Goal: Task Accomplishment & Management: Complete application form

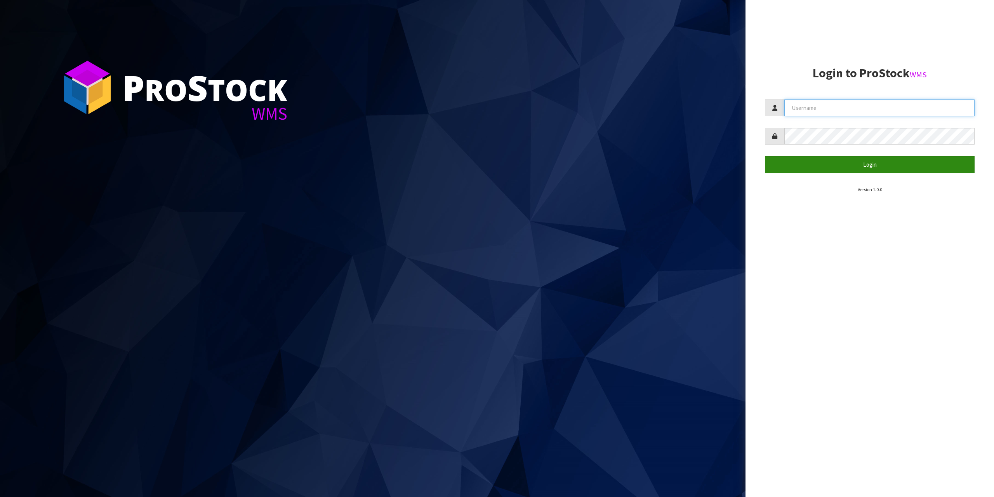
type input "[EMAIL_ADDRESS][DOMAIN_NAME]"
click at [866, 157] on button "Login" at bounding box center [870, 164] width 210 height 17
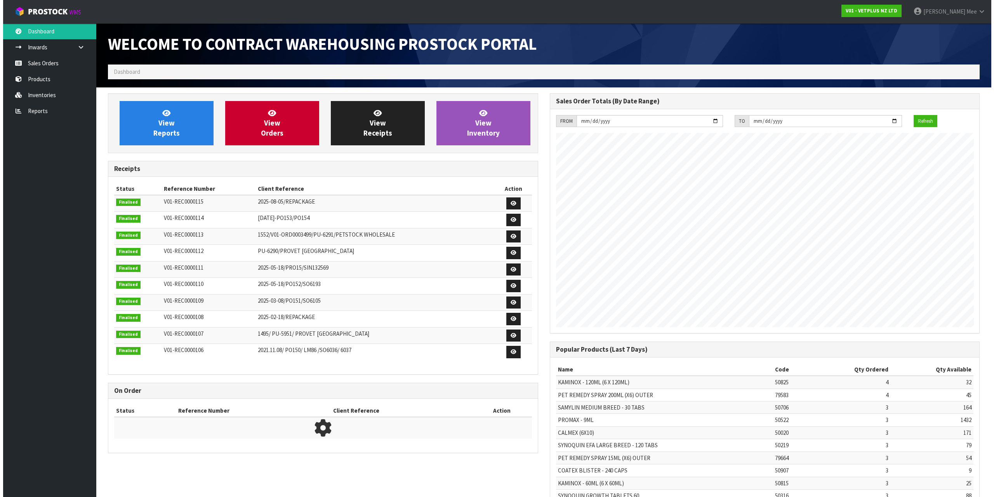
scroll to position [431, 442]
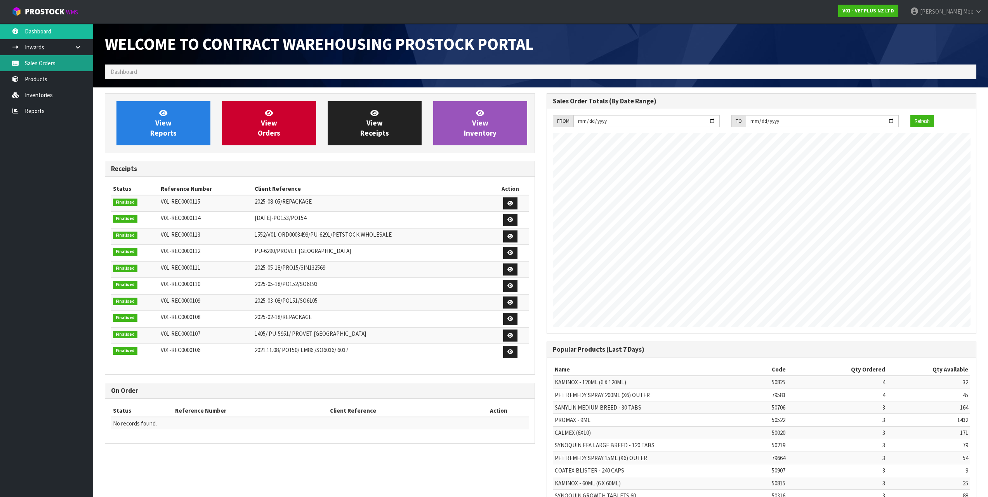
click at [68, 64] on link "Sales Orders" at bounding box center [46, 63] width 93 height 16
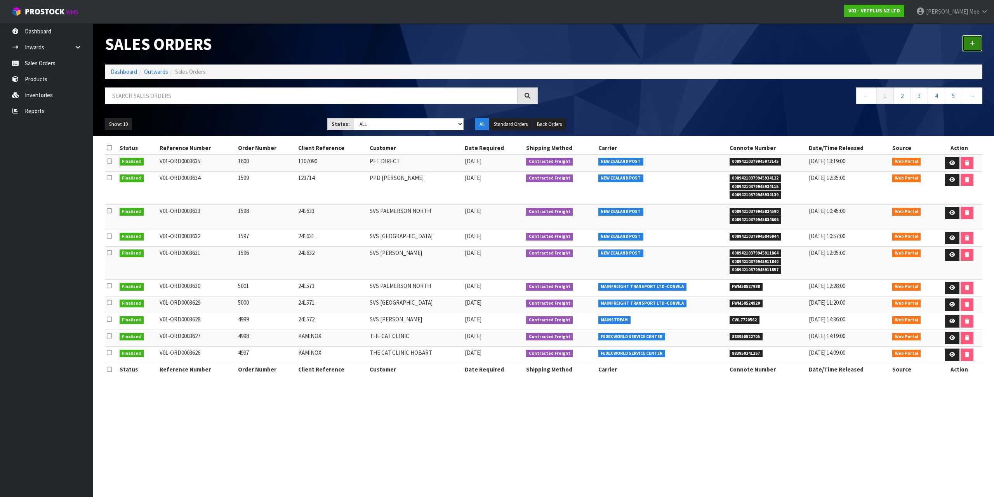
click at [971, 44] on icon at bounding box center [972, 43] width 5 height 6
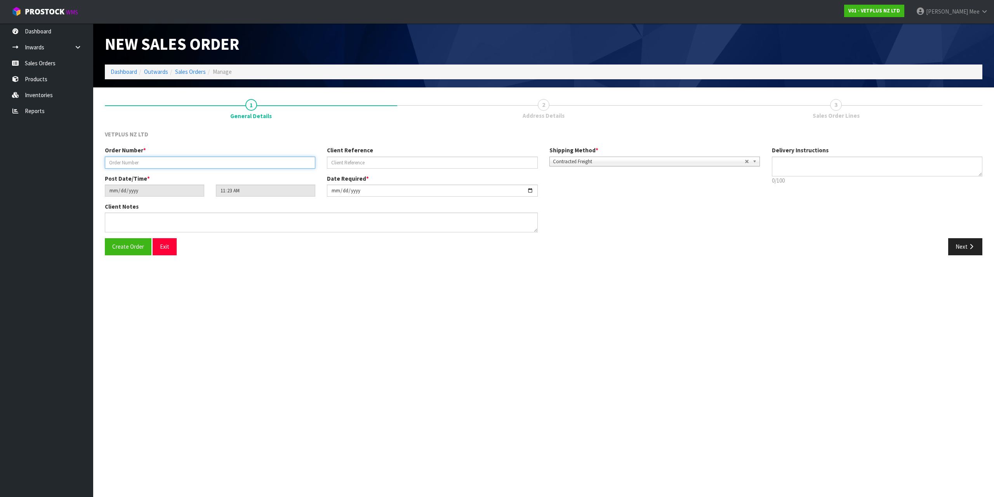
click at [173, 157] on input "text" at bounding box center [210, 162] width 210 height 12
type input "1601"
type input "101504"
click at [971, 242] on button "Next" at bounding box center [965, 246] width 34 height 17
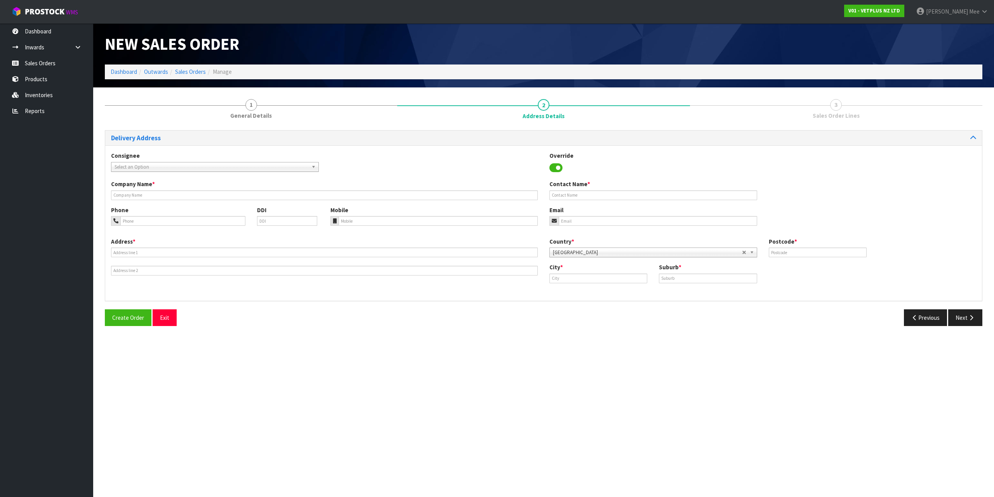
click at [224, 167] on span "Select an Option" at bounding box center [212, 166] width 194 height 9
type input "provet ch"
click at [188, 184] on li "PROCHRCHC - PROVET CH RISTCHURCH" at bounding box center [215, 189] width 204 height 10
type input "PROVET [GEOGRAPHIC_DATA]"
type input "[STREET_ADDRESS][PERSON_NAME]"
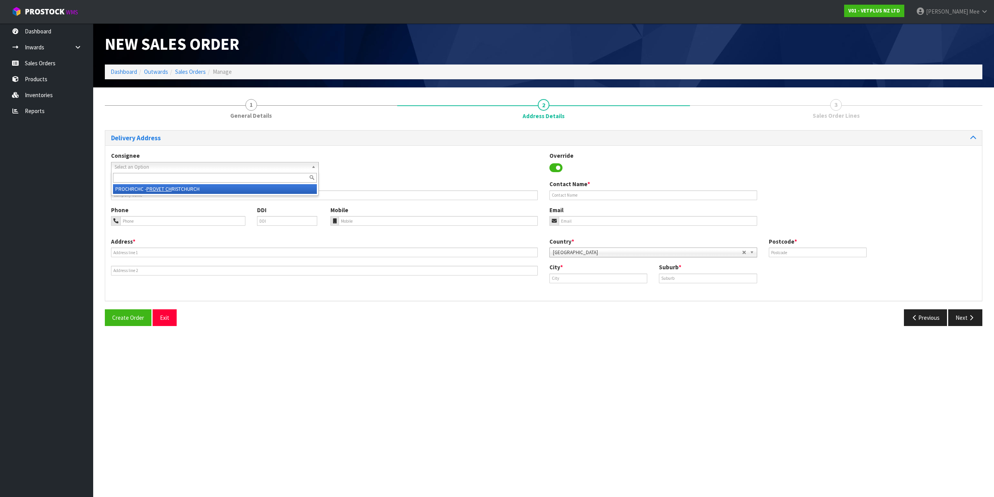
type input "8042"
type input "[GEOGRAPHIC_DATA]"
type input "WIGRAM"
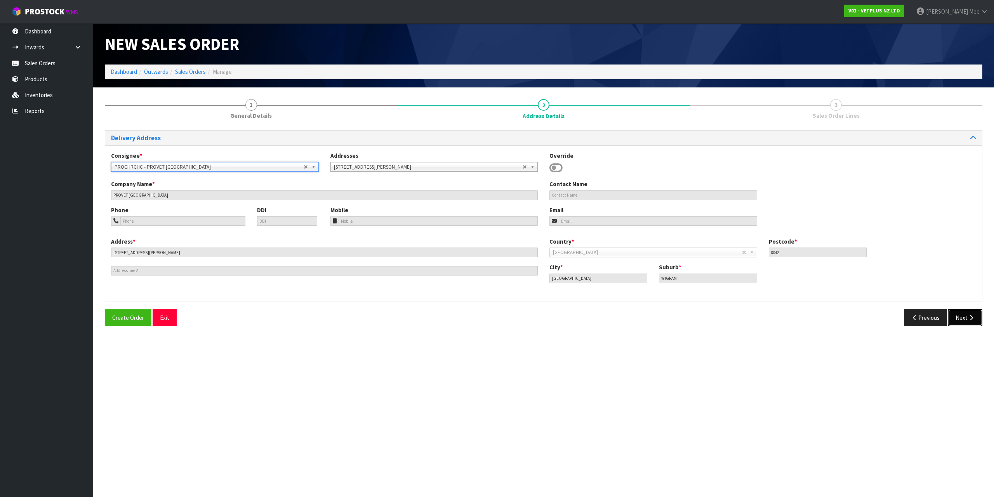
click at [971, 316] on icon "button" at bounding box center [971, 318] width 7 height 6
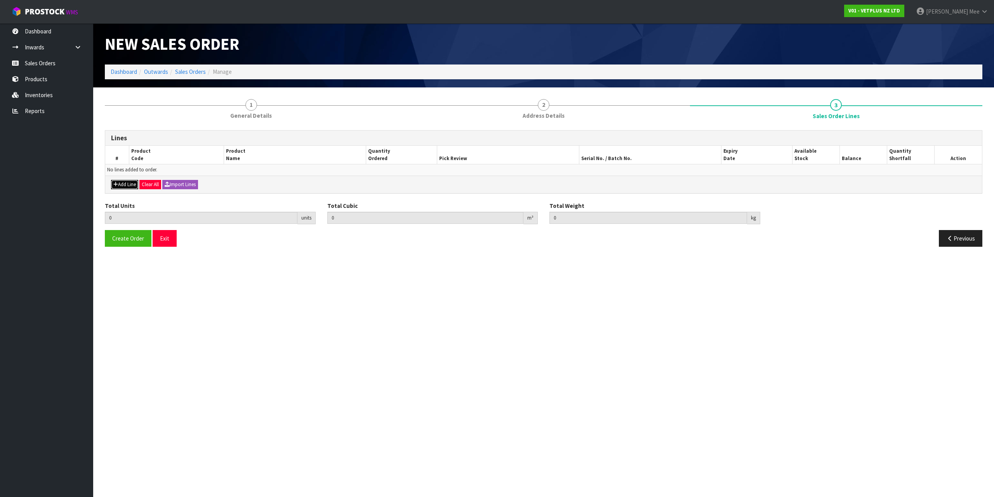
click at [129, 184] on button "Add Line" at bounding box center [124, 184] width 27 height 9
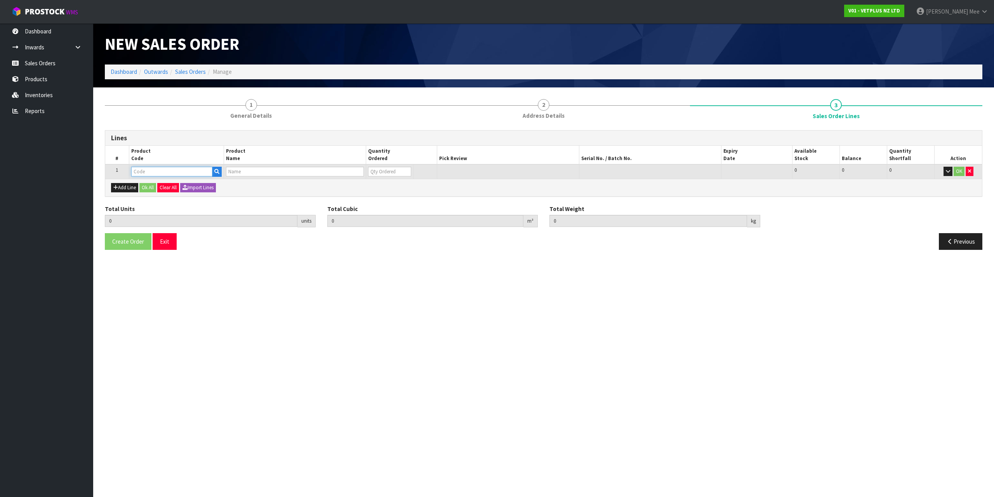
click at [141, 168] on input "text" at bounding box center [171, 172] width 81 height 10
type input "60100"
type input "0.000000"
type input "0.000"
type input "KATKOR SAMPLING KIT-1 UNIT 1 CARDBOARD BOX"
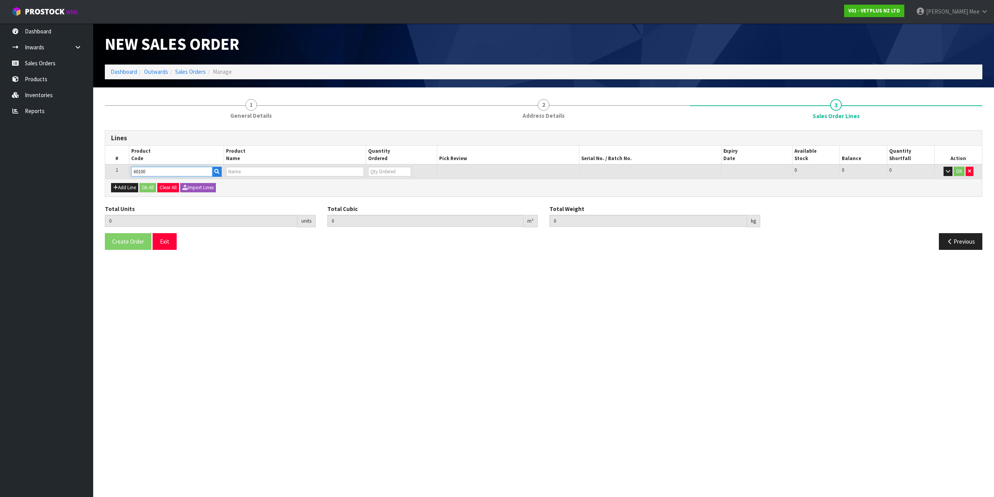
type input "0"
type input "60100"
drag, startPoint x: 373, startPoint y: 171, endPoint x: 367, endPoint y: 171, distance: 5.8
click at [367, 172] on td "0" at bounding box center [384, 171] width 47 height 14
type input "2"
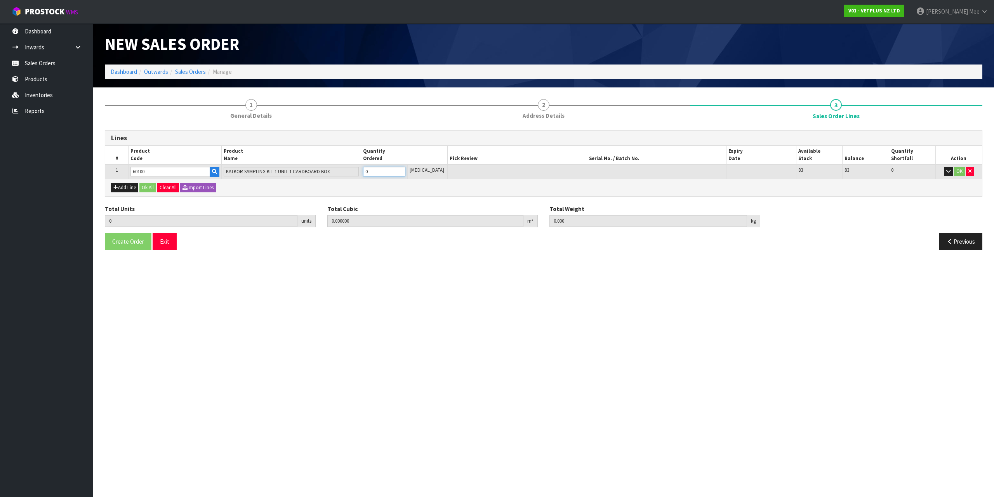
type input "0.006552"
type input "2.56"
type input "2"
type input "20"
type input "0.06552"
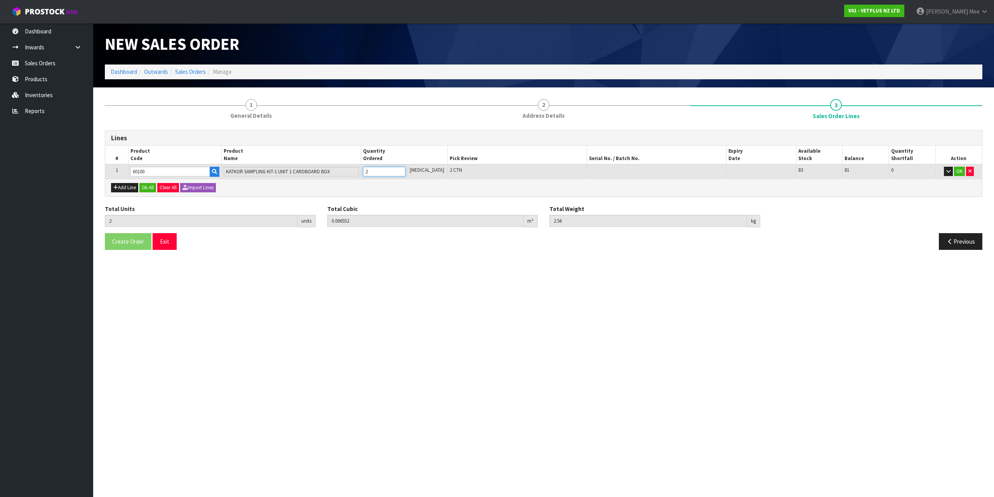
type input "25.6"
type input "20"
click at [264, 209] on div "Total Units 20 units" at bounding box center [210, 216] width 223 height 23
click at [117, 182] on div "Add Line Ok All Clear All Import Lines" at bounding box center [543, 187] width 877 height 17
click at [119, 188] on button "Add Line" at bounding box center [124, 187] width 27 height 9
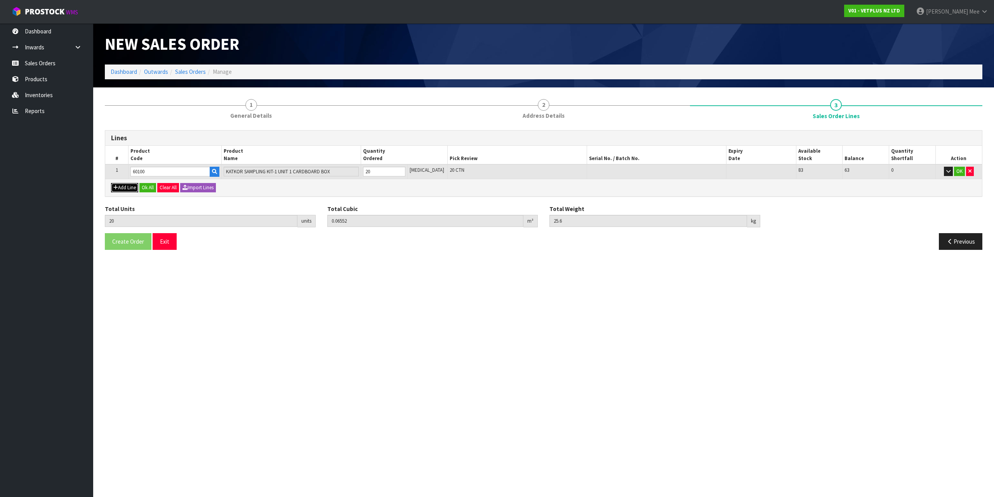
type input "0"
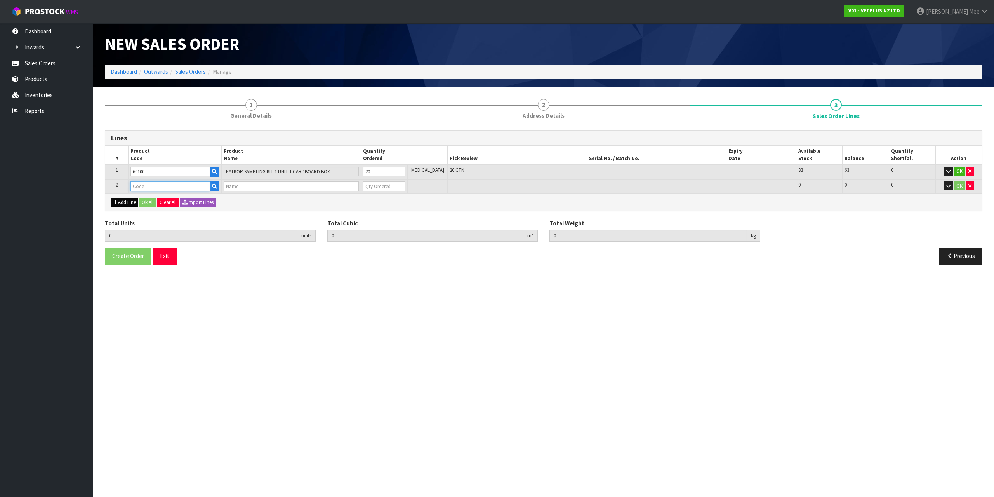
click at [146, 188] on input "text" at bounding box center [169, 186] width 79 height 10
type input "79489"
type input "20"
type input "0.06552"
type input "25.6"
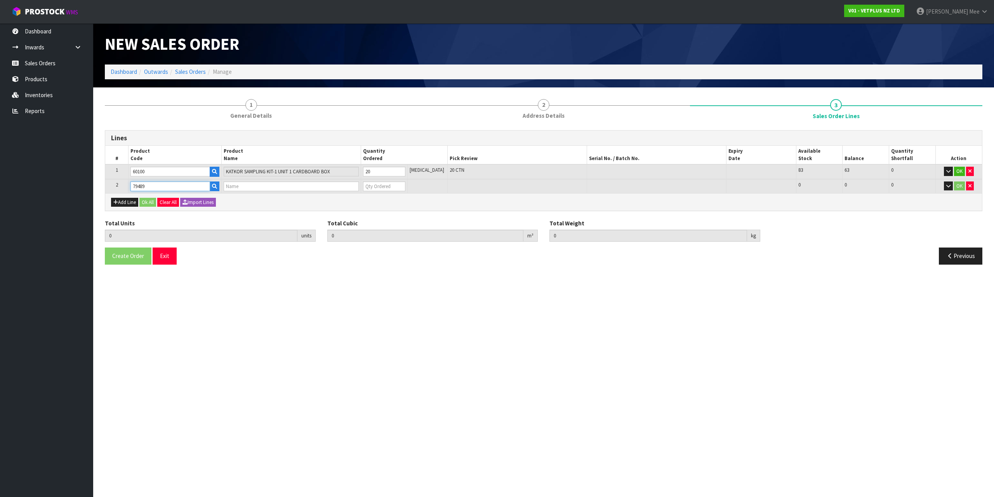
type input "PET REMEDY PLUG DIFFUSER 40ML (X6) OUTER(CALMING SPRAY)"
type input "0"
type input "79489"
click at [400, 187] on input "0" at bounding box center [384, 186] width 42 height 10
type input "21"
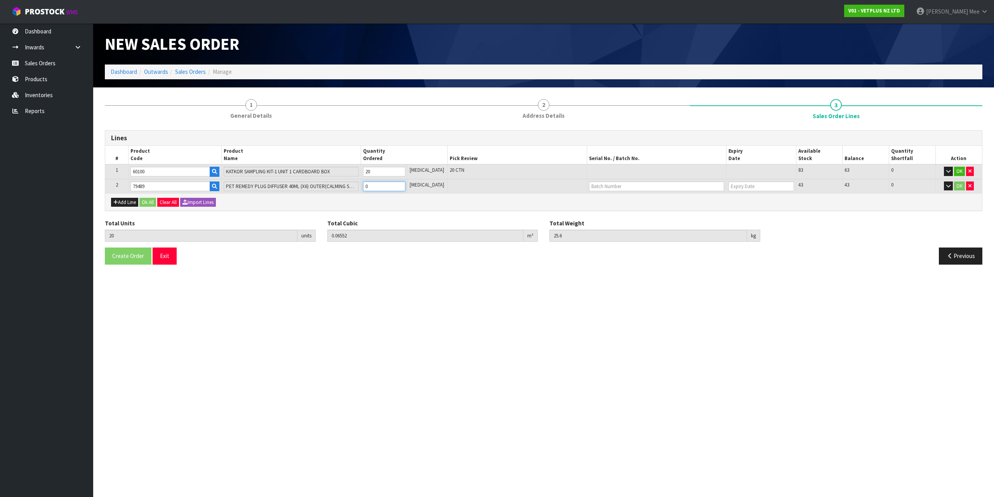
type input "0.06942"
type input "26.46"
type input "1"
click at [405, 184] on input "1" at bounding box center [384, 186] width 42 height 10
click at [130, 200] on button "Add Line" at bounding box center [124, 202] width 27 height 9
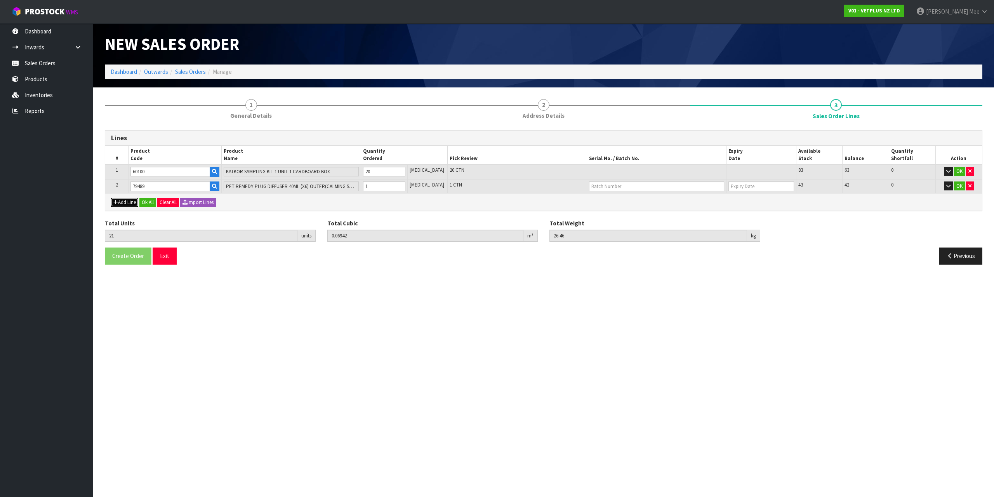
type input "0"
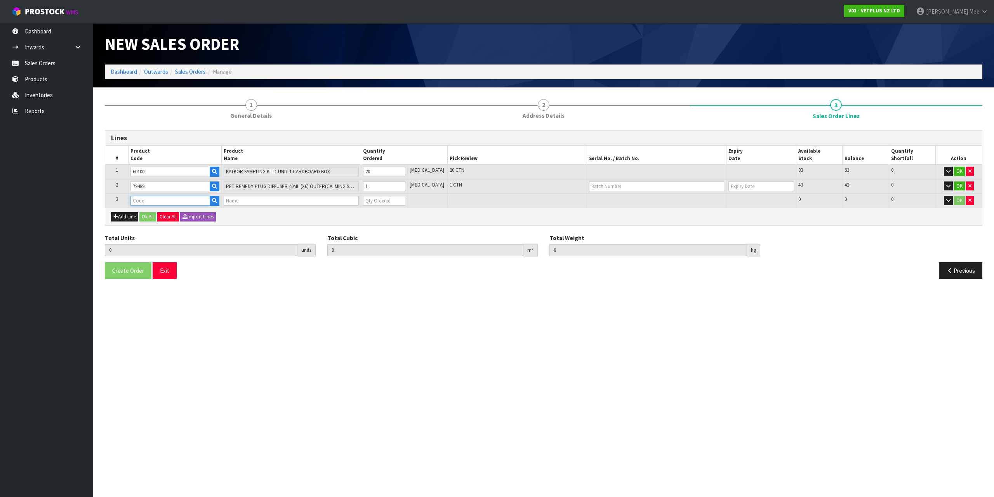
click at [143, 199] on input "text" at bounding box center [169, 201] width 79 height 10
type input "79664"
click at [146, 216] on strong "79664" at bounding box center [147, 213] width 16 height 7
type input "79664"
type input "21"
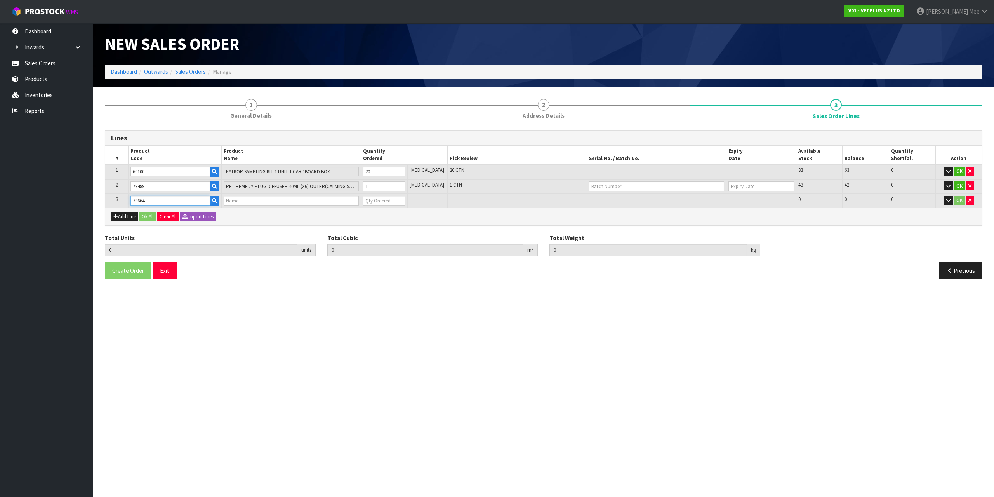
type input "0.06942"
type input "26.46"
type input "PET REMEDY SPRAY 15ML (X6) OUTER"
type input "0"
click at [394, 198] on input "0" at bounding box center [384, 201] width 42 height 10
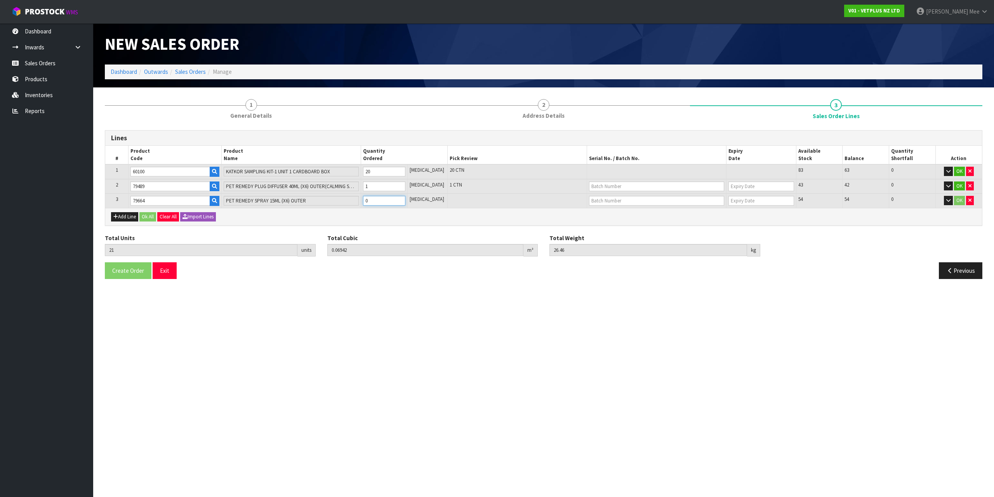
type input "22"
type input "0.070214"
type input "26.71"
type input "1"
click at [405, 200] on input "1" at bounding box center [384, 201] width 42 height 10
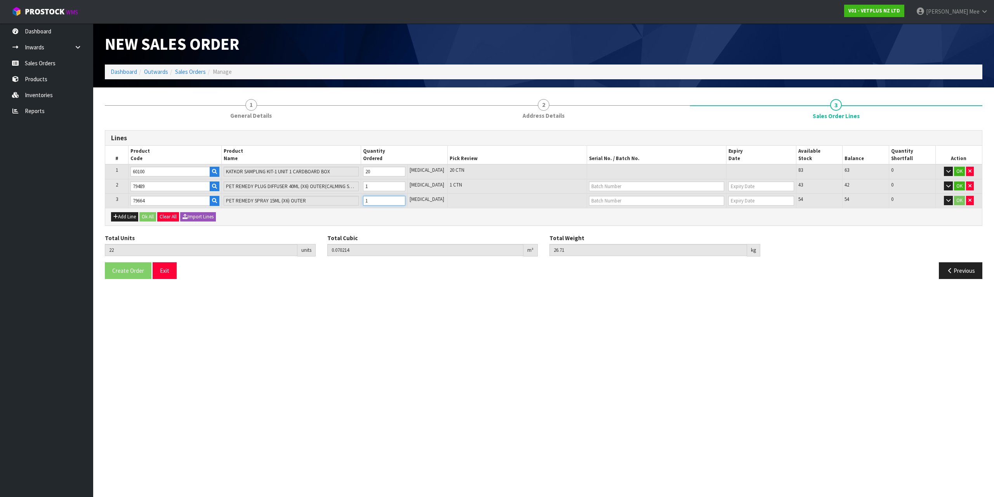
type input "23"
type input "0.071008"
type input "26.96"
type input "2"
click at [405, 200] on input "2" at bounding box center [384, 201] width 42 height 10
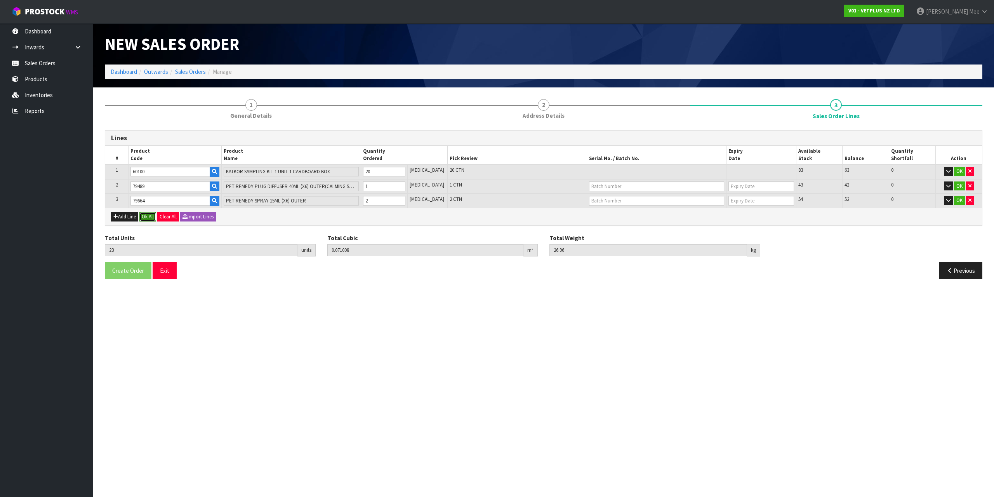
click at [148, 218] on button "Ok All" at bounding box center [147, 216] width 17 height 9
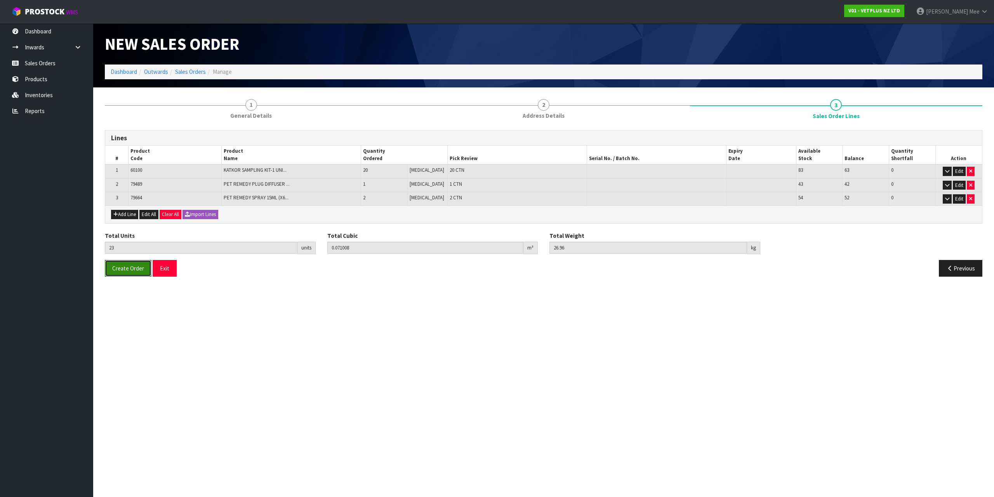
click at [132, 270] on span "Create Order" at bounding box center [128, 267] width 32 height 7
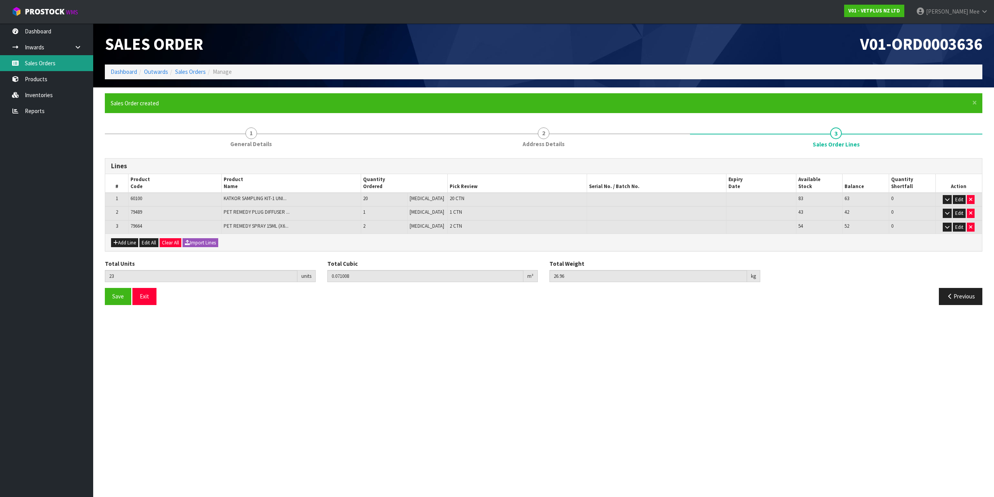
click at [15, 68] on link "Sales Orders" at bounding box center [46, 63] width 93 height 16
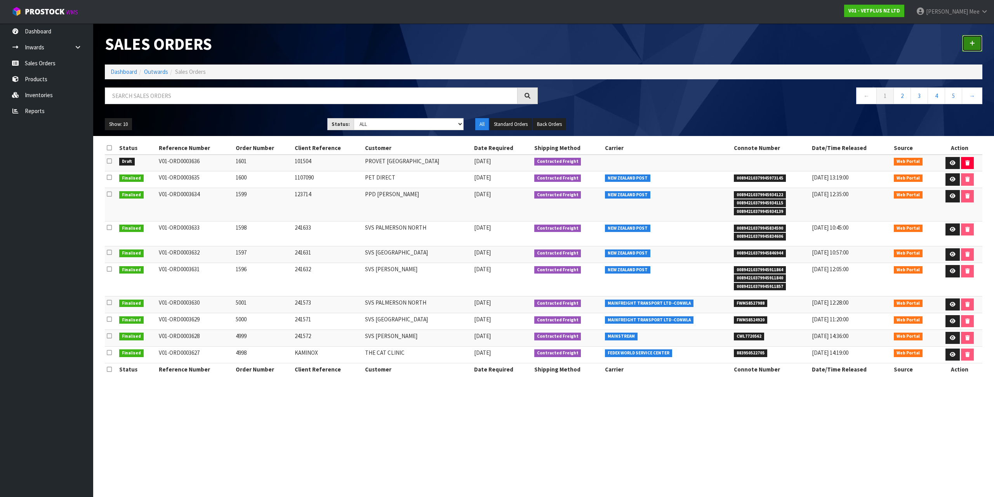
click at [979, 43] on link at bounding box center [972, 43] width 20 height 17
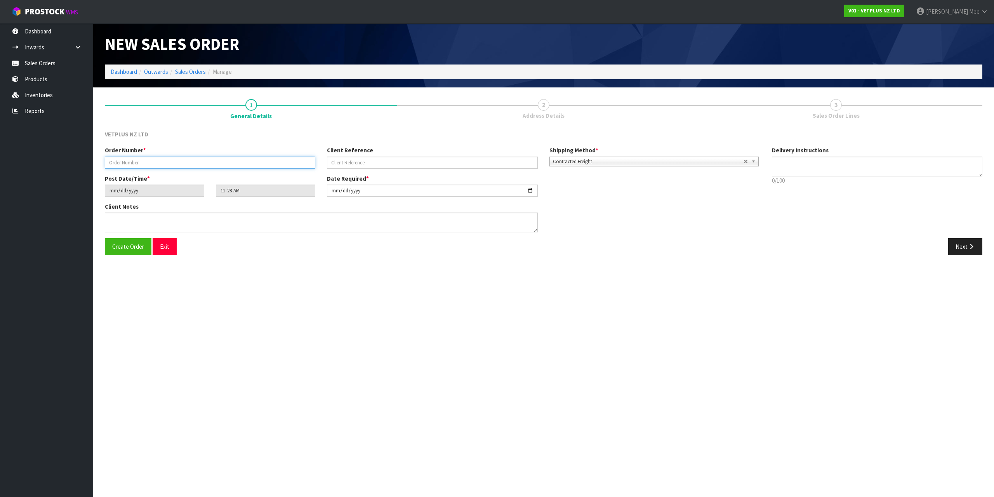
drag, startPoint x: 191, startPoint y: 167, endPoint x: 213, endPoint y: 164, distance: 22.0
click at [191, 167] on input "text" at bounding box center [210, 162] width 210 height 12
type input "1602"
type input "447953"
click at [976, 245] on button "Next" at bounding box center [965, 246] width 34 height 17
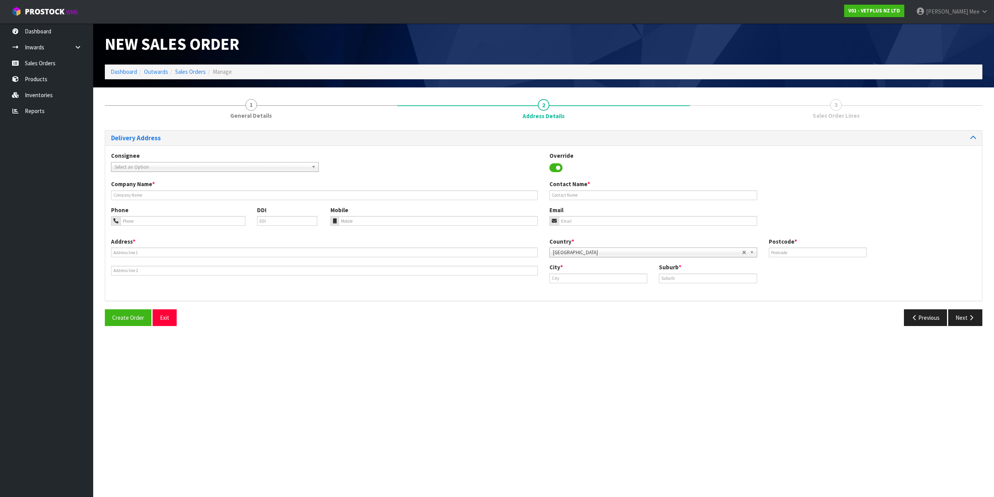
click at [230, 167] on span "Select an Option" at bounding box center [212, 166] width 194 height 9
type input "pet stock"
click at [167, 190] on em "PET STOCK" at bounding box center [156, 189] width 24 height 7
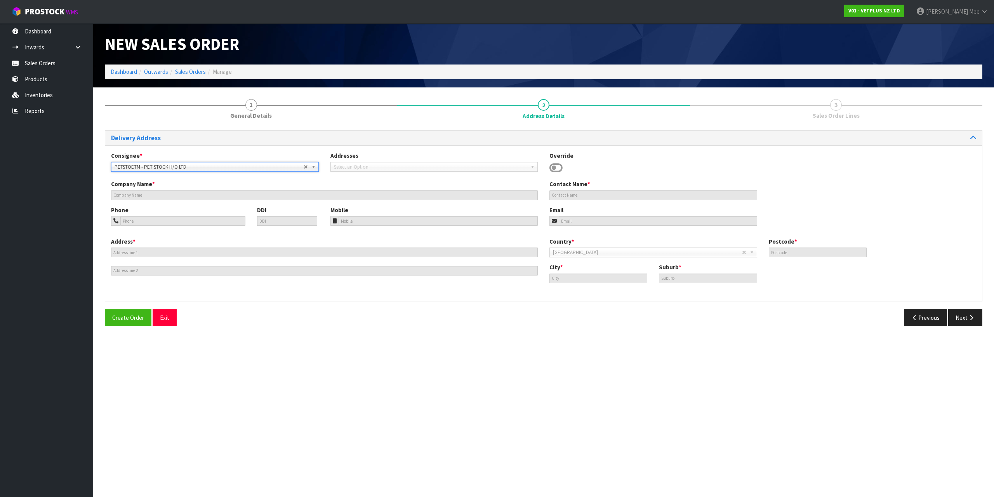
type input "25 PUKEKIWIRIKI PLACE"
type input "2013"
type input "[GEOGRAPHIC_DATA]"
type input "EAST TAMAKI"
click at [953, 316] on button "Next" at bounding box center [965, 317] width 34 height 17
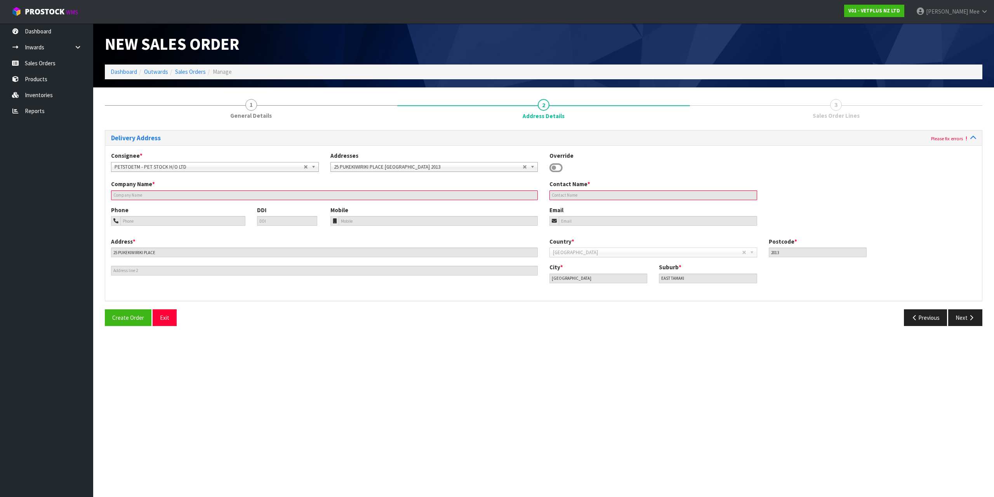
click at [510, 176] on div "Consignee * 000001.BAY MECHANICS - BAY MECHANICS 000001A - BRAKE & TRANSMISSION…" at bounding box center [543, 165] width 877 height 28
click at [979, 318] on button "Next" at bounding box center [965, 317] width 34 height 17
click at [978, 318] on button "Next" at bounding box center [965, 317] width 34 height 17
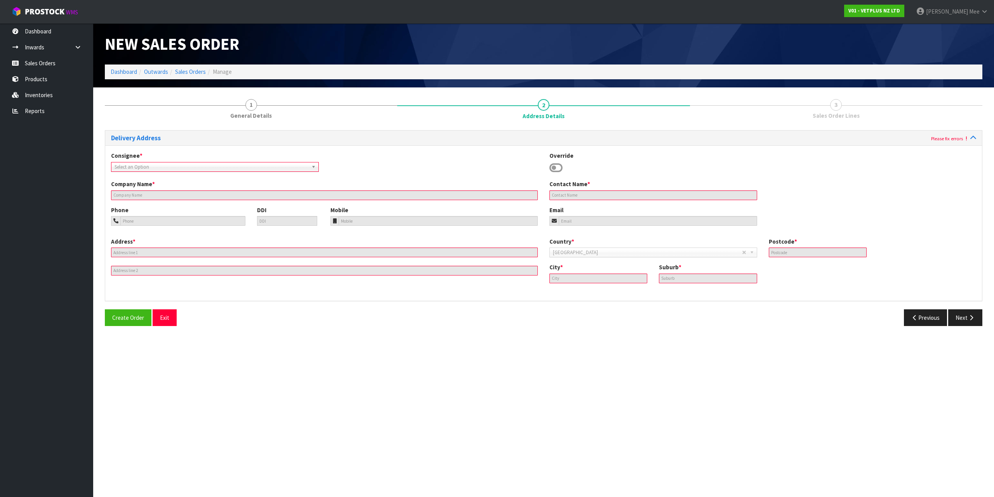
click at [163, 164] on span "Select an Option" at bounding box center [209, 166] width 189 height 9
type input "pet stock"
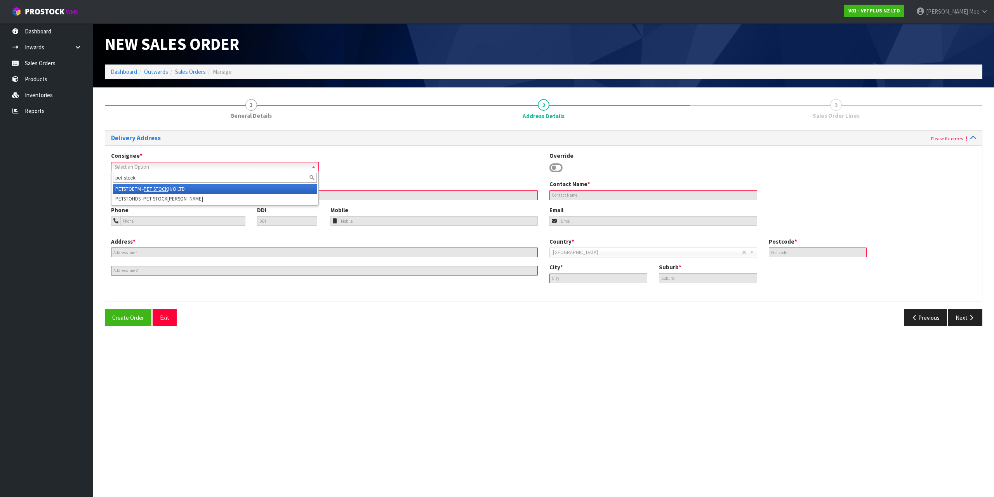
click at [122, 186] on li "PETSTOETM - PET STOCK H/O LTD" at bounding box center [215, 189] width 204 height 10
type input "25 PUKEKIWIRIKI PLACE"
type input "2013"
type input "[GEOGRAPHIC_DATA]"
type input "EAST TAMAKI"
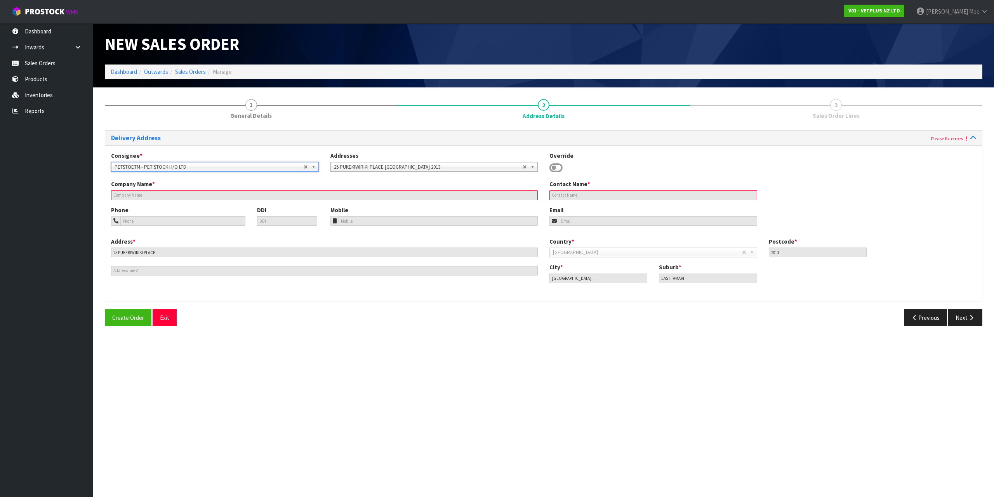
click at [447, 184] on div "Company Name *" at bounding box center [324, 190] width 438 height 20
click at [558, 167] on icon at bounding box center [555, 168] width 13 height 12
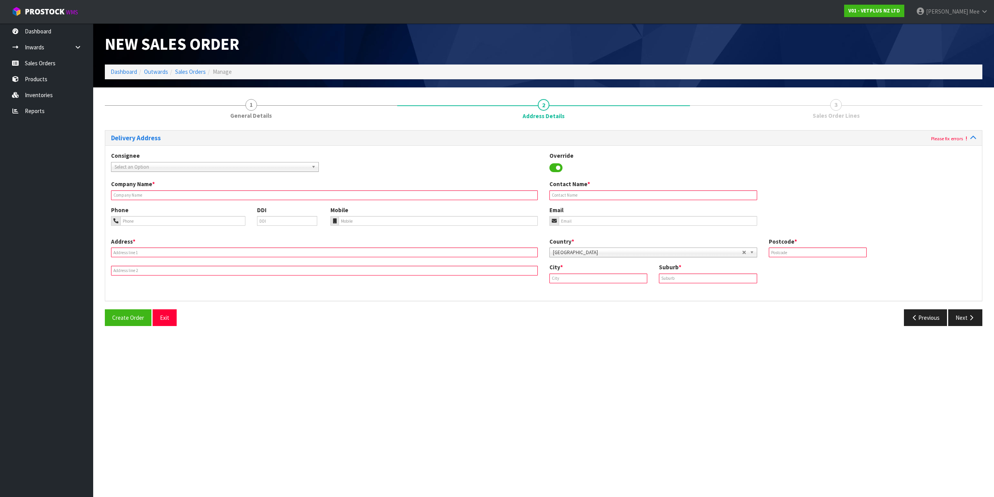
click at [552, 167] on icon at bounding box center [555, 168] width 13 height 12
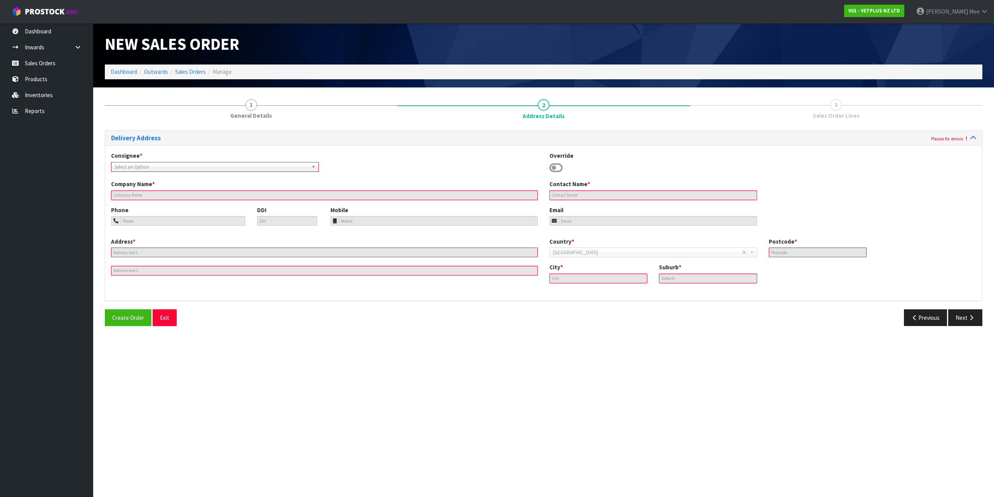
click at [217, 163] on span "Select an Option" at bounding box center [209, 166] width 189 height 9
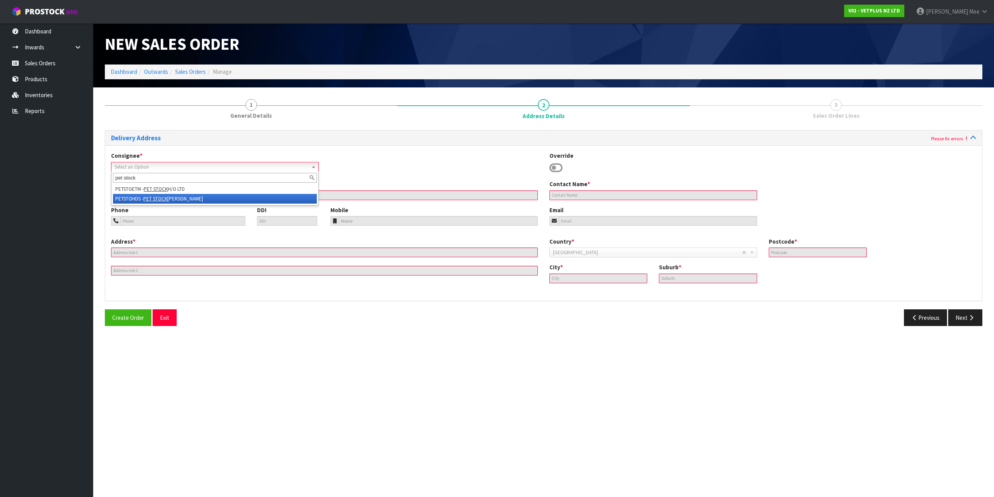
type input "pet stock"
click at [154, 191] on em "PET STOCK" at bounding box center [156, 189] width 24 height 7
type input "25 PUKEKIWIRIKI PLACE"
type input "2013"
type input "[GEOGRAPHIC_DATA]"
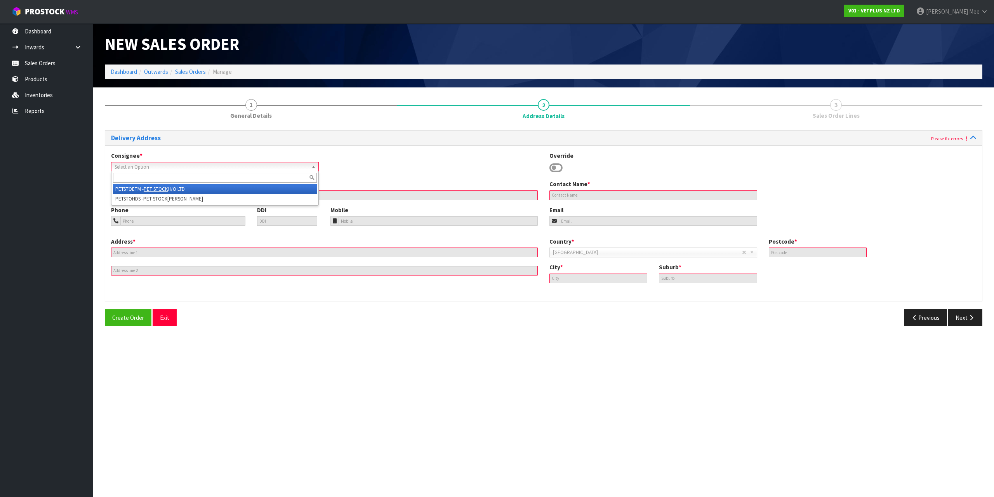
type input "EAST TAMAKI"
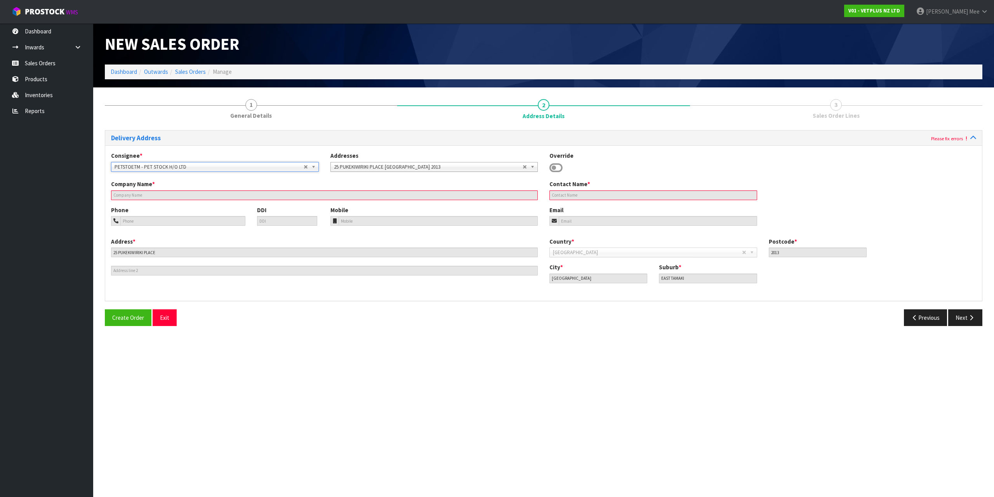
click at [130, 189] on div "Company Name *" at bounding box center [324, 190] width 438 height 20
click at [133, 194] on input "text" at bounding box center [324, 195] width 427 height 10
click at [960, 317] on button "Next" at bounding box center [965, 317] width 34 height 17
click at [964, 318] on button "Next" at bounding box center [965, 317] width 34 height 17
click at [155, 180] on span "*" at bounding box center [153, 183] width 3 height 7
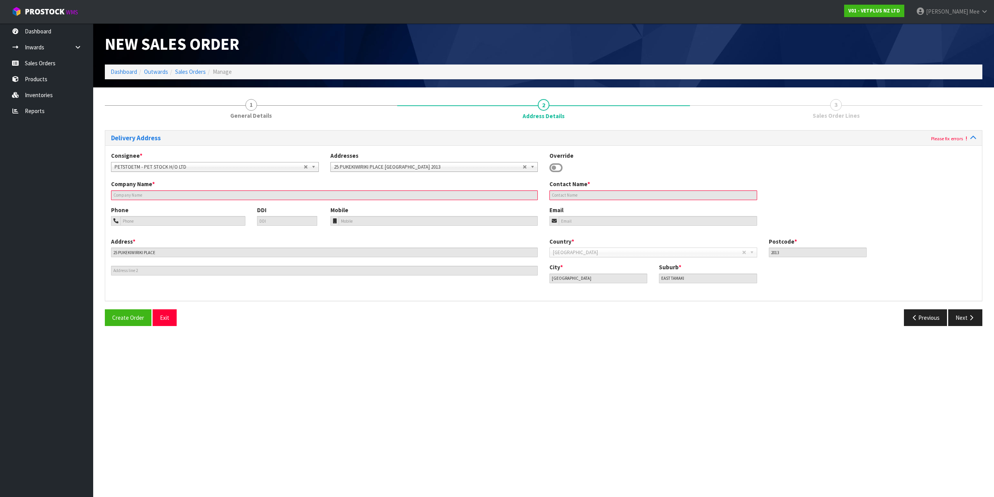
click at [228, 184] on div "Company Name *" at bounding box center [324, 190] width 438 height 20
click at [785, 225] on div "Phone DDI Mobile Email" at bounding box center [543, 221] width 877 height 31
click at [551, 164] on icon at bounding box center [555, 168] width 13 height 12
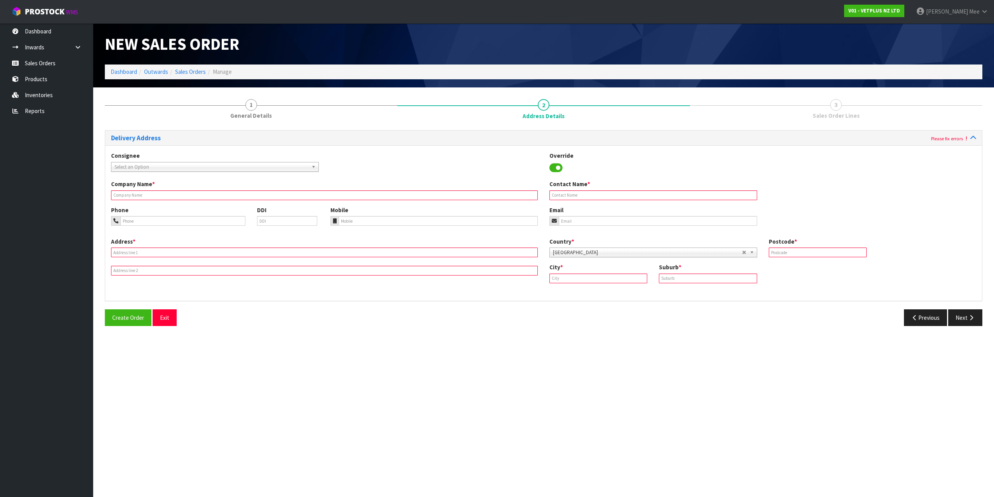
click at [155, 195] on input "text" at bounding box center [324, 195] width 427 height 10
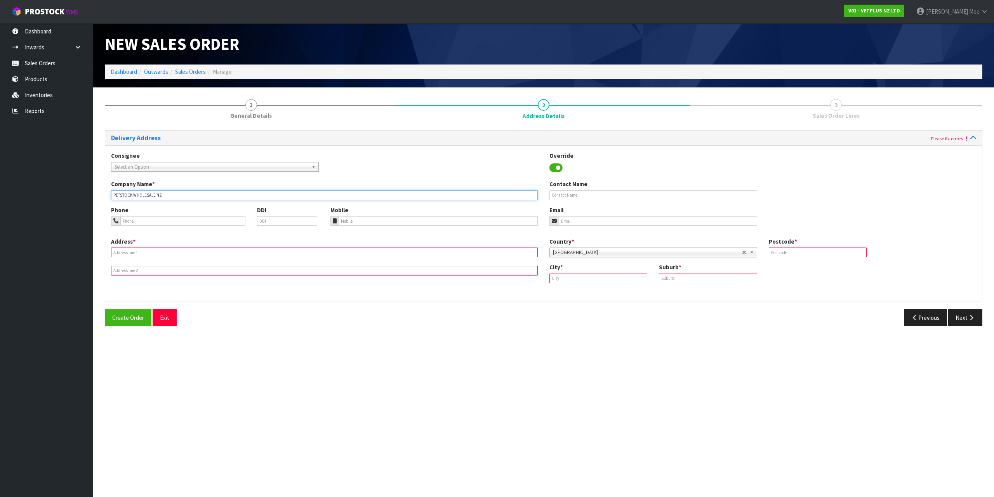
type input "PETSTOCK WHOLESALE NZ"
drag, startPoint x: 139, startPoint y: 251, endPoint x: 163, endPoint y: 251, distance: 24.5
click at [139, 251] on input "text" at bounding box center [324, 252] width 427 height 10
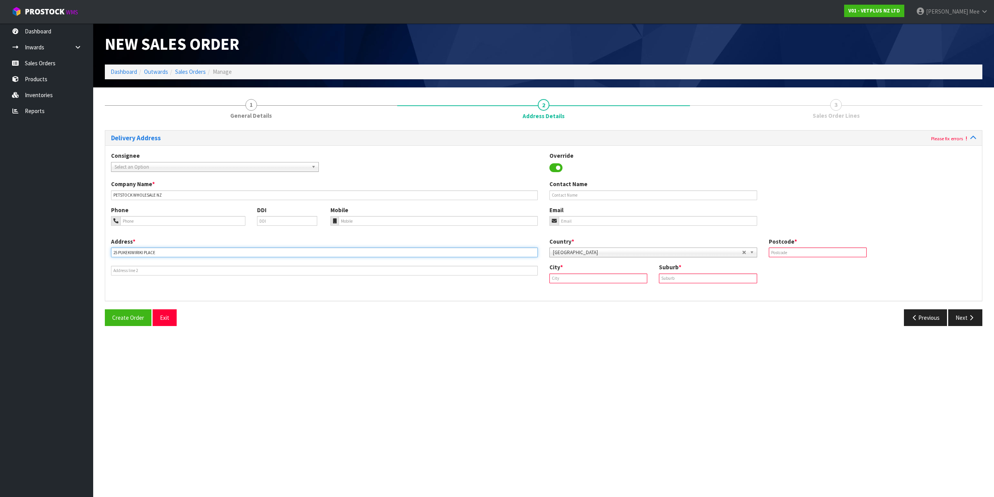
type input "25 PUKEKIWIRIKI PLACE"
click at [579, 282] on input "text" at bounding box center [598, 278] width 98 height 10
type input "East Tamaki"
type input "HIGHBROOK"
click at [778, 247] on div "Postcode *" at bounding box center [818, 247] width 110 height 20
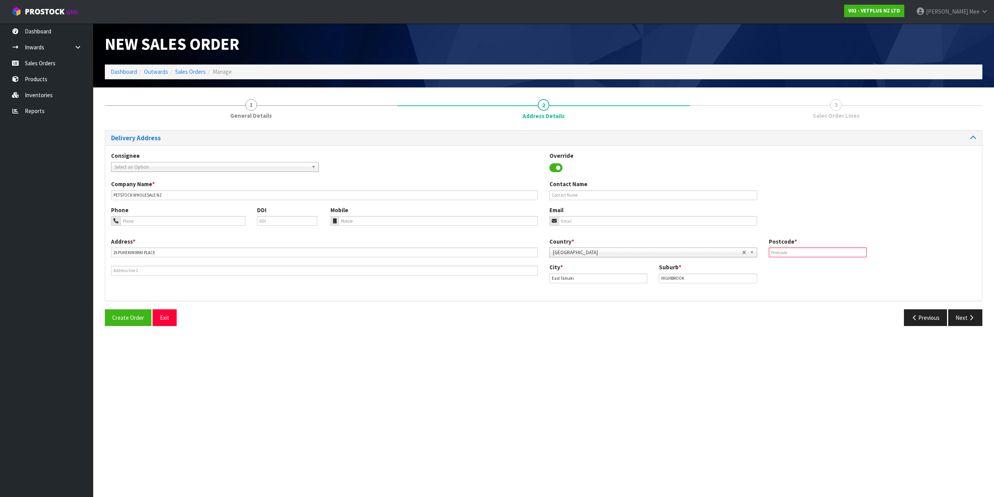
click at [828, 250] on input "text" at bounding box center [818, 252] width 98 height 10
type input "2013"
click at [363, 285] on div "Address * [STREET_ADDRESS] Country * [GEOGRAPHIC_DATA] [GEOGRAPHIC_DATA] [GEOGR…" at bounding box center [543, 265] width 877 height 57
click at [975, 321] on button "Next" at bounding box center [965, 317] width 34 height 17
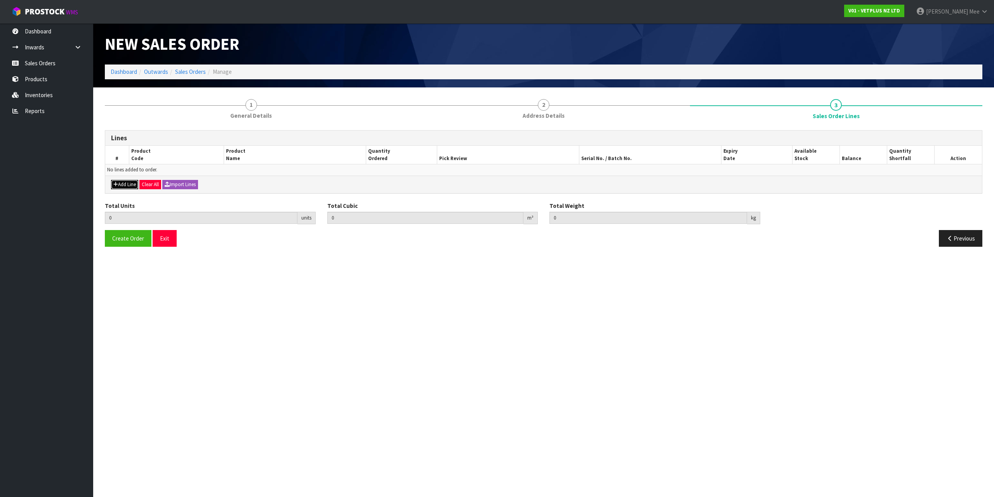
click at [135, 184] on button "Add Line" at bounding box center [124, 184] width 27 height 9
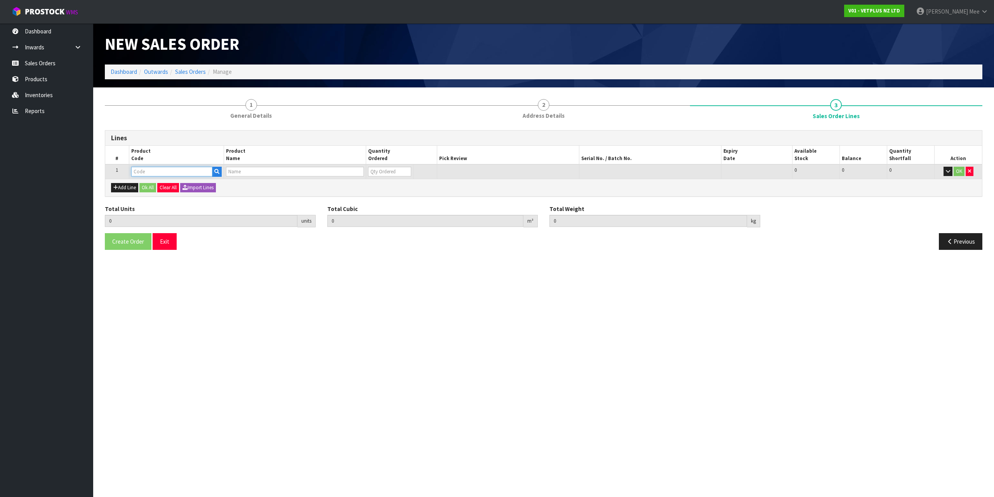
click at [141, 171] on input "text" at bounding box center [171, 172] width 81 height 10
type input "79583"
type input "0.000000"
type input "0.000"
type input "PET REMEDY SPRAY 200ML (X6) OUTER"
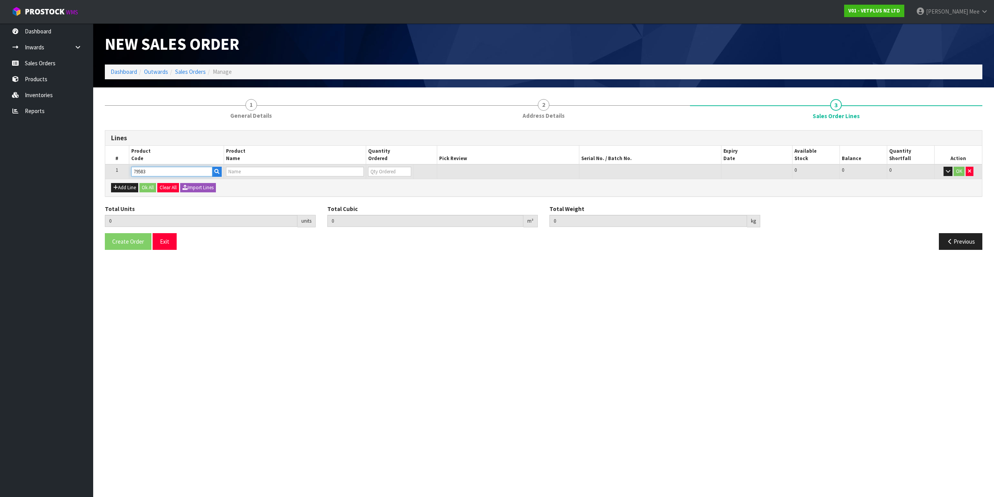
type input "0"
type input "79583"
click at [401, 177] on td "0" at bounding box center [384, 171] width 47 height 14
type input "1"
type input "0.00352"
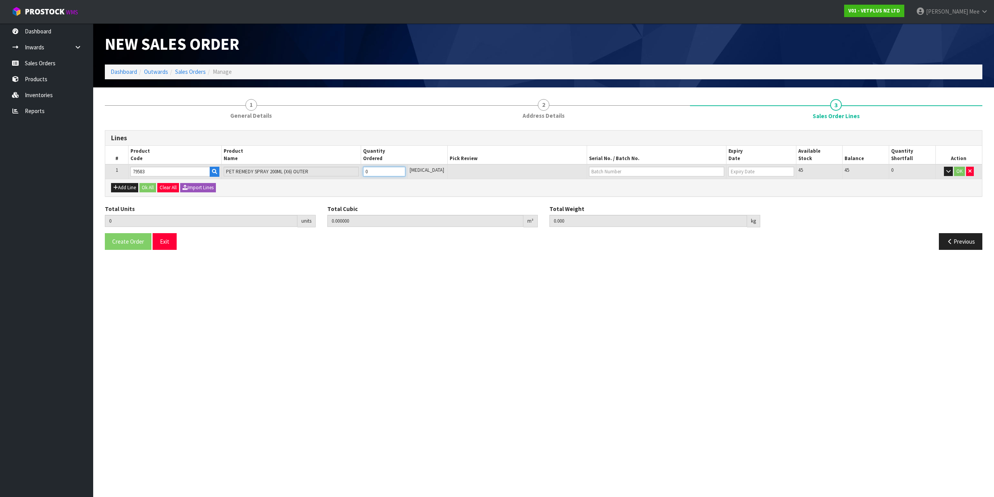
type input "1.65"
type input "1"
click at [405, 169] on input "1" at bounding box center [384, 172] width 42 height 10
type input "2"
type input "0.00704"
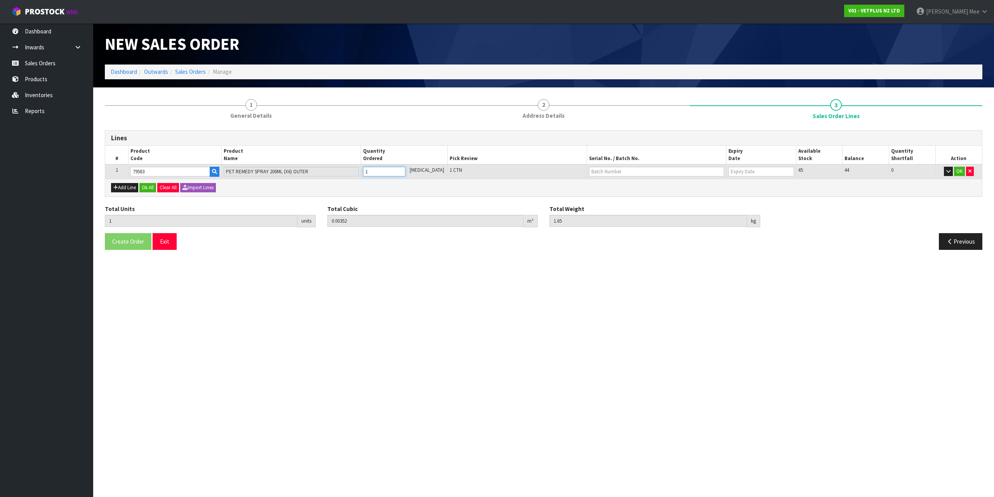
type input "3.3"
type input "2"
click at [405, 169] on input "2" at bounding box center [384, 172] width 42 height 10
type input "3"
type input "0.01056"
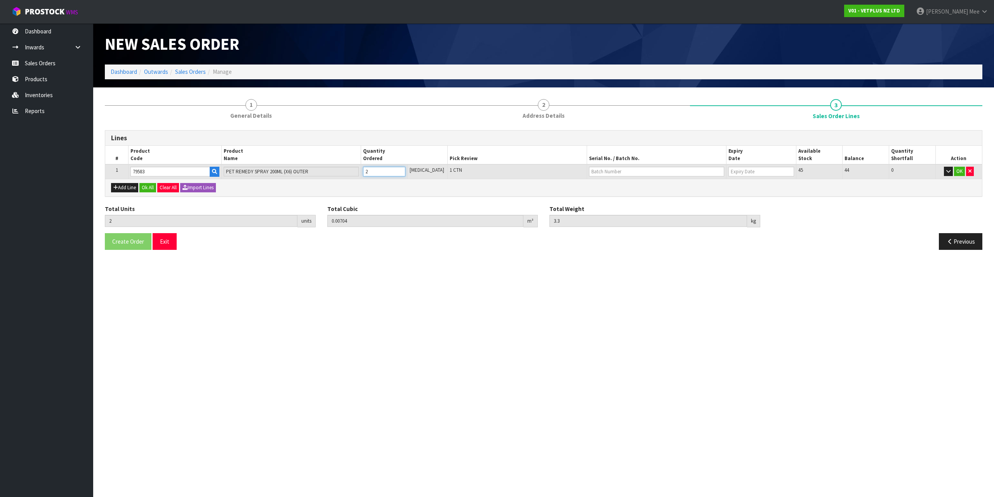
type input "4.95"
type input "3"
click at [405, 169] on input "3" at bounding box center [384, 172] width 42 height 10
type input "4"
type input "0.01408"
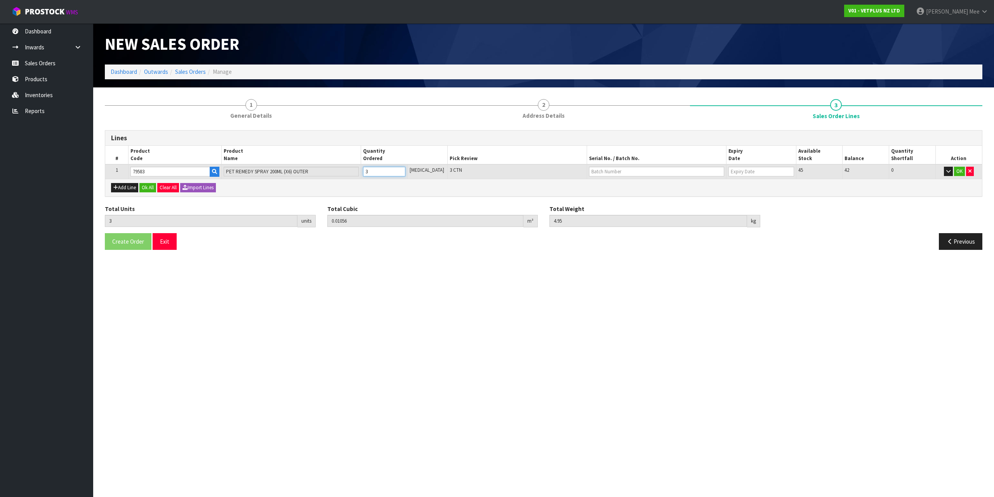
type input "6.6"
type input "4"
click at [405, 169] on input "4" at bounding box center [384, 172] width 42 height 10
type input "5"
type input "0.0176"
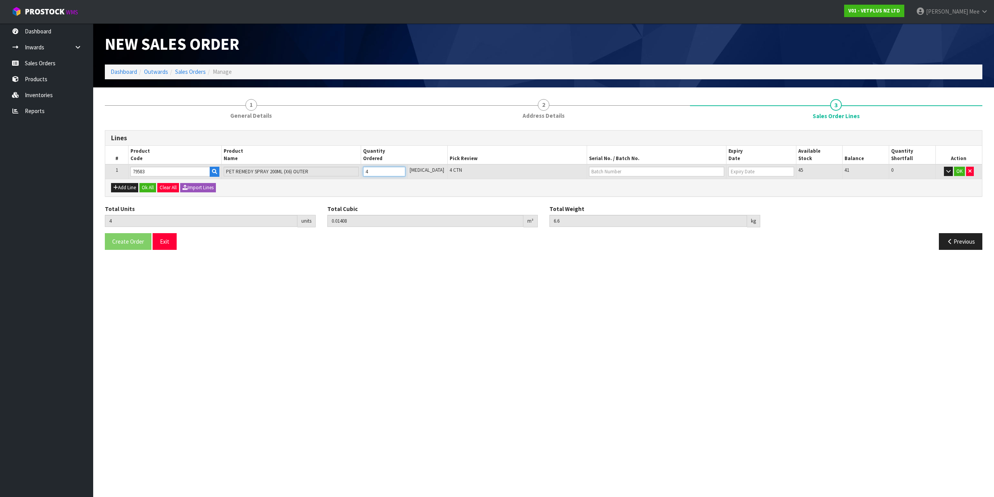
type input "8.25"
type input "5"
click at [405, 169] on input "5" at bounding box center [384, 172] width 42 height 10
type input "6"
type input "0.02112"
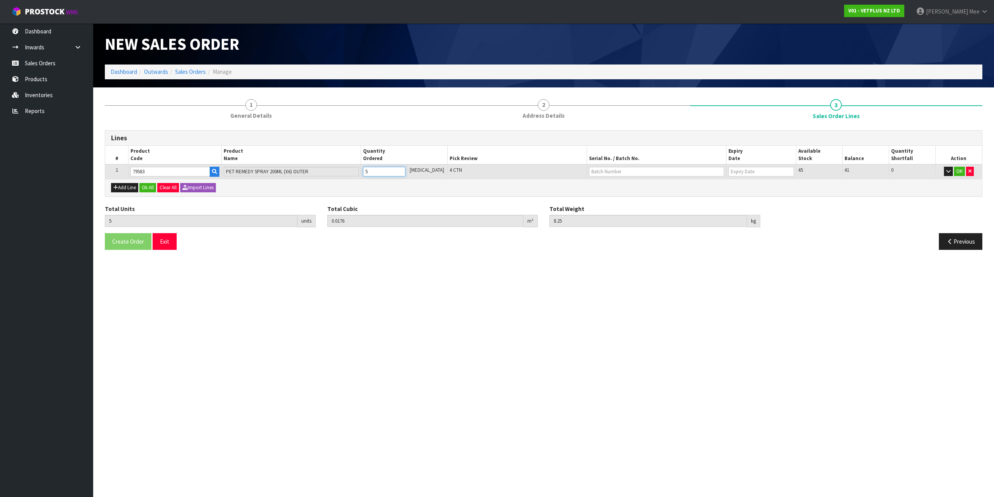
type input "9.9"
type input "6"
click at [405, 169] on input "6" at bounding box center [384, 172] width 42 height 10
type input "7"
type input "0.02464"
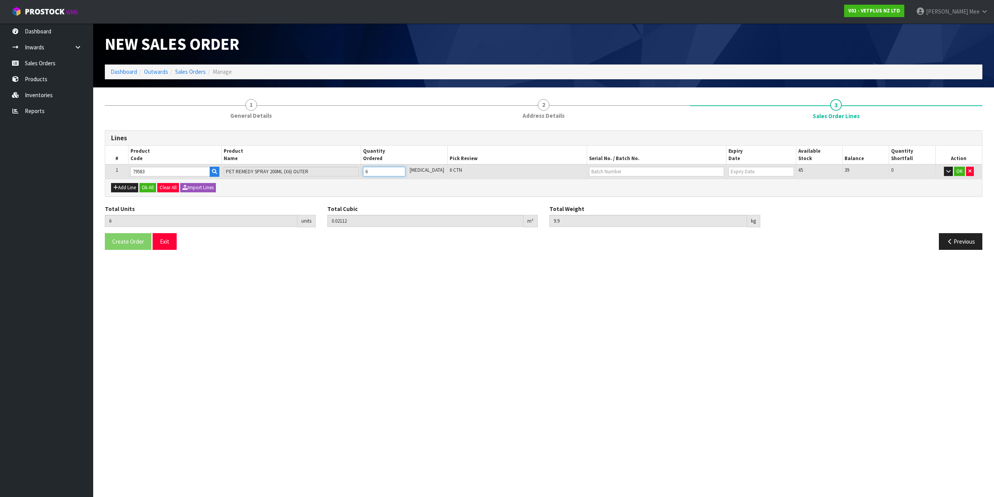
type input "11.55"
type input "7"
click at [405, 169] on input "7" at bounding box center [384, 172] width 42 height 10
type input "8"
type input "0.02816"
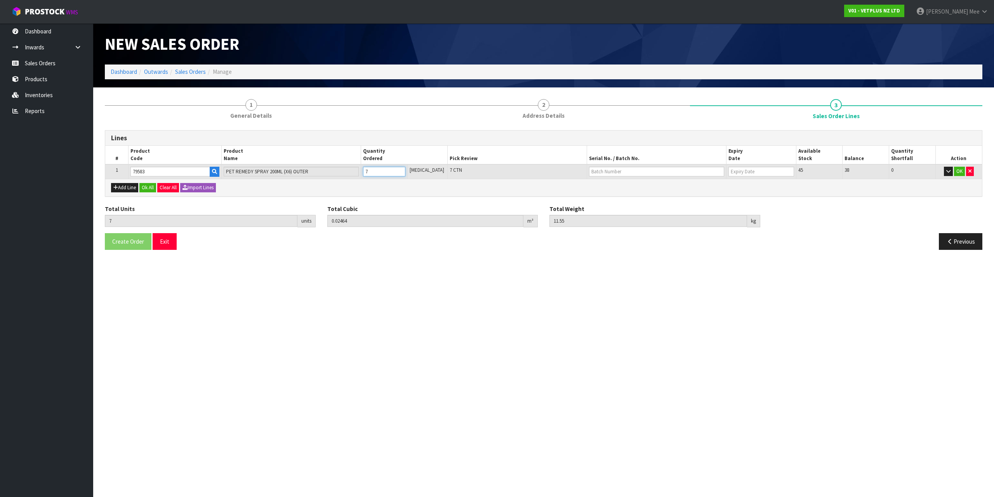
type input "13.2"
type input "8"
click at [405, 169] on input "8" at bounding box center [384, 172] width 42 height 10
type input "9"
type input "0.03168"
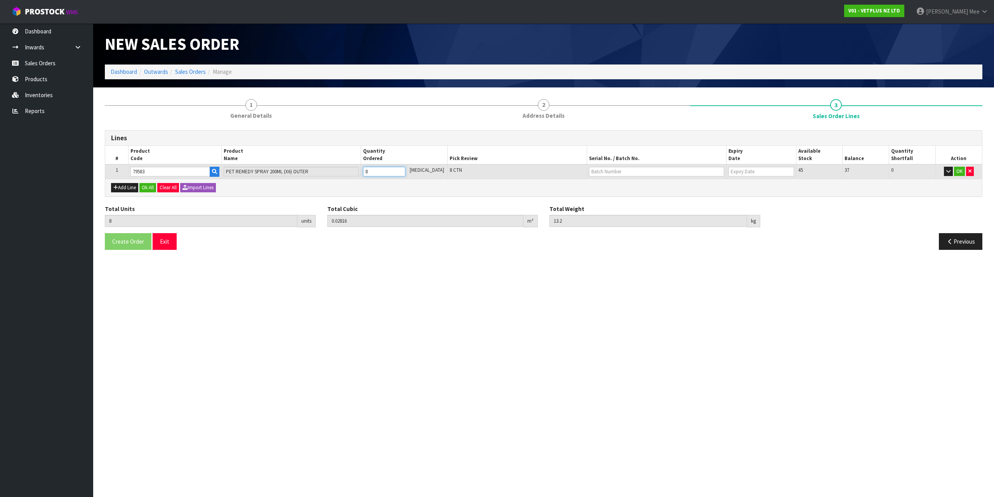
type input "14.85"
type input "9"
click at [405, 169] on input "9" at bounding box center [384, 172] width 42 height 10
type input "10"
type input "0.0352"
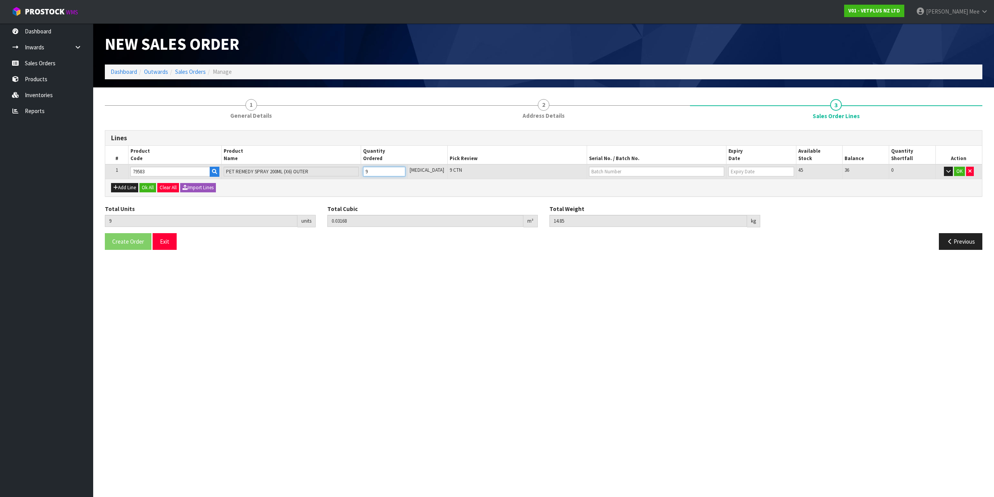
type input "16.5"
type input "10"
click at [405, 169] on input "10" at bounding box center [384, 172] width 42 height 10
click at [118, 189] on button "Add Line" at bounding box center [124, 187] width 27 height 9
type input "0"
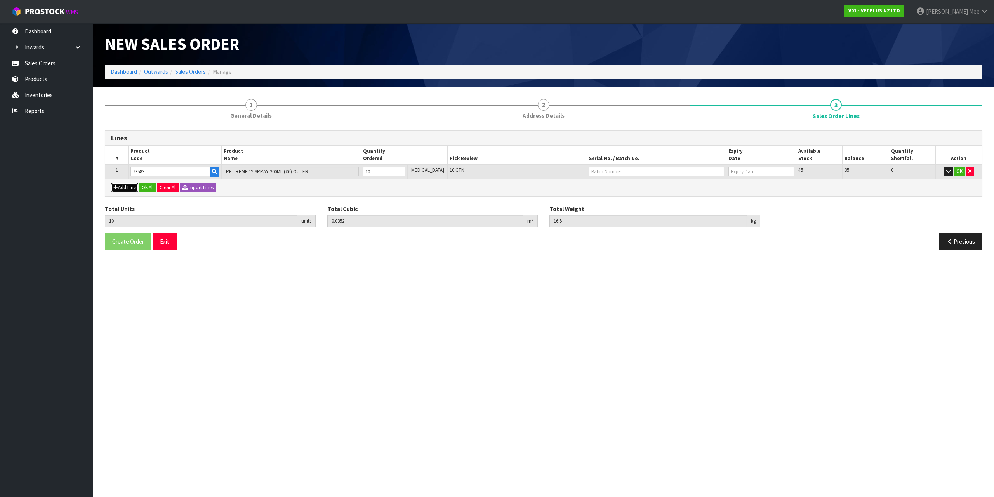
type input "0"
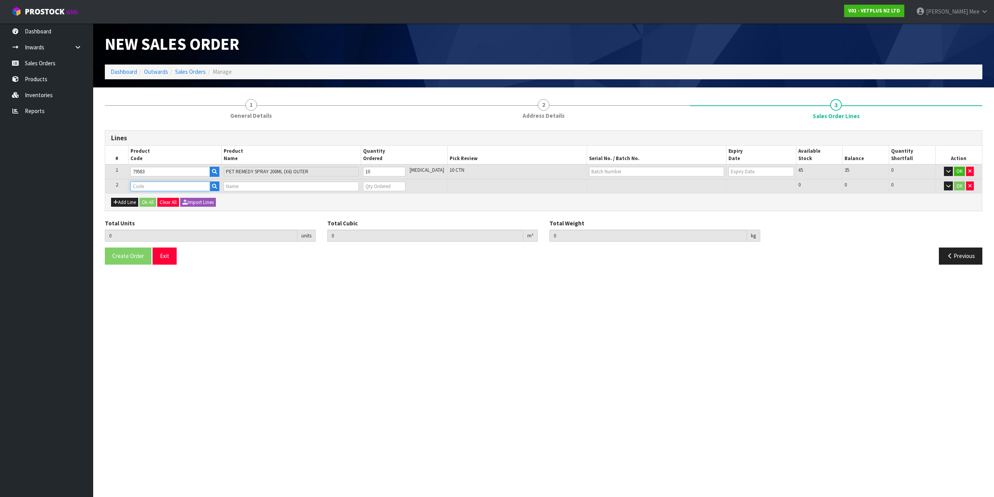
click at [133, 184] on input "text" at bounding box center [169, 186] width 79 height 10
type input "79664"
click at [179, 197] on link "79664" at bounding box center [163, 199] width 63 height 10
type input "79664"
type input "10"
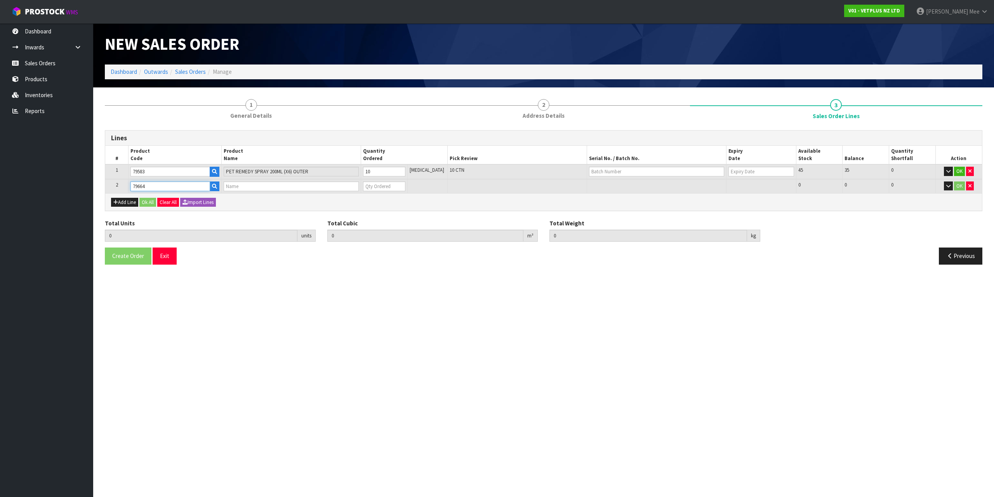
type input "0.0352"
type input "16.5"
type input "PET REMEDY SPRAY 15ML (X6) OUTER"
type input "0"
click at [386, 189] on input "0" at bounding box center [384, 186] width 42 height 10
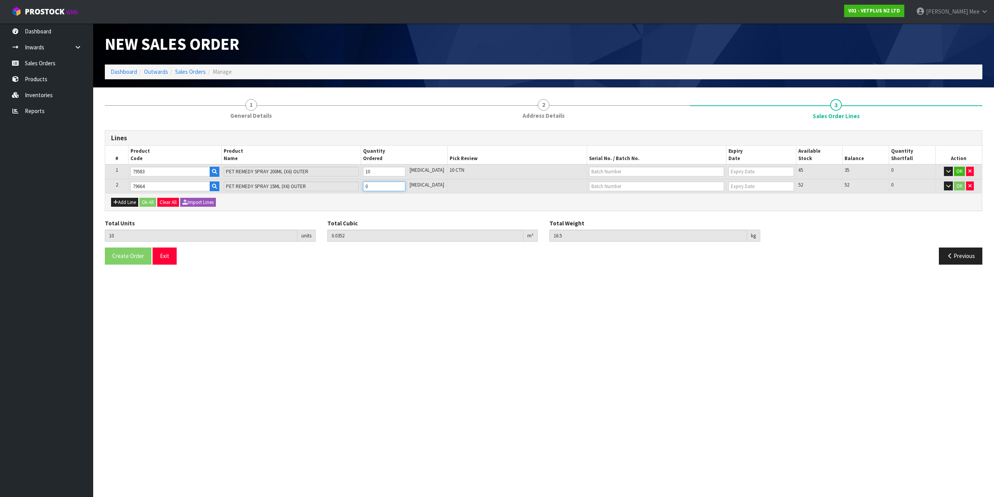
type input "11"
type input "0.035994"
type input "16.75"
type input "1"
click at [405, 184] on input "1" at bounding box center [384, 186] width 42 height 10
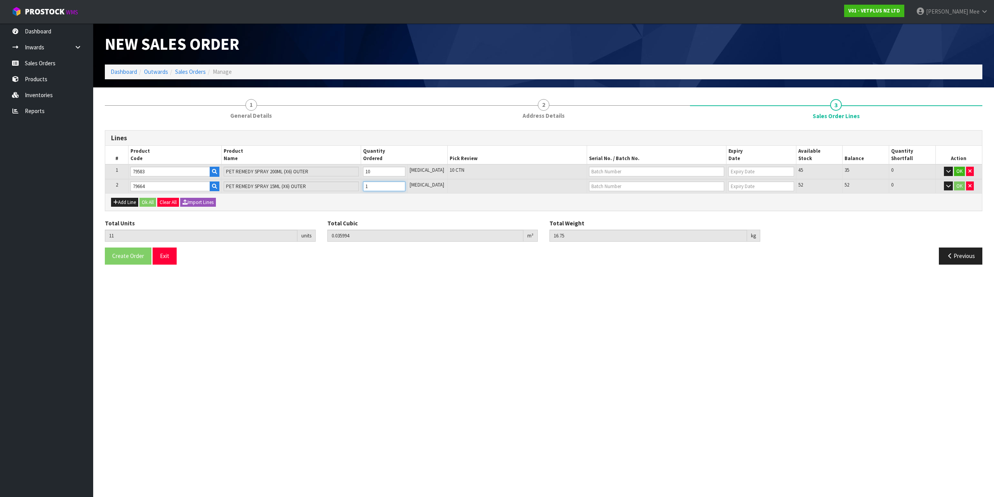
type input "12"
type input "0.036788"
type input "17"
type input "2"
click at [405, 184] on input "2" at bounding box center [384, 186] width 42 height 10
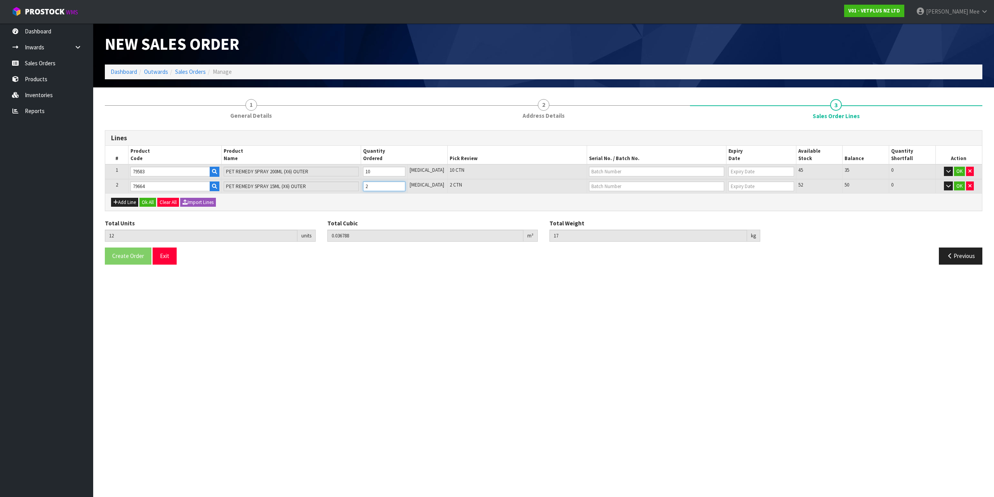
type input "13"
type input "0.037582"
type input "17.25"
type input "3"
click at [405, 184] on input "3" at bounding box center [384, 186] width 42 height 10
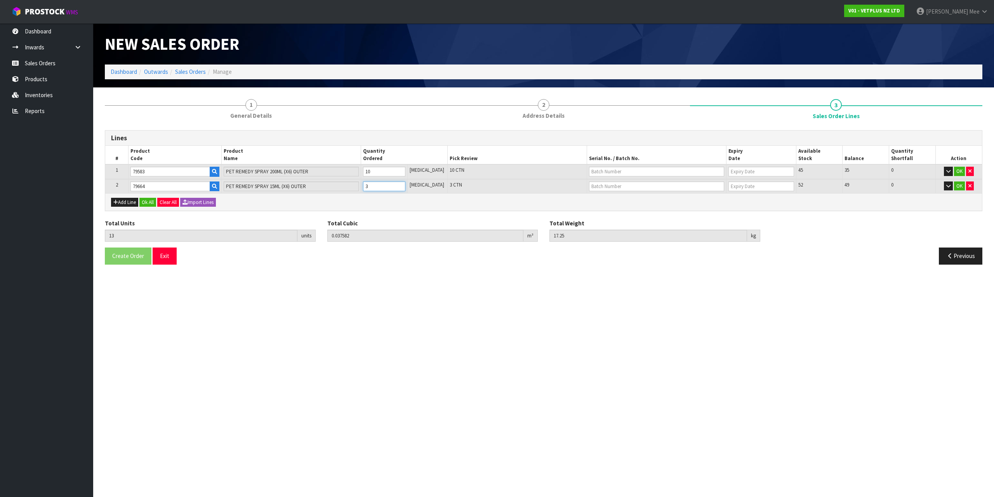
type input "14"
type input "0.038376"
type input "17.5"
type input "4"
click at [405, 184] on input "4" at bounding box center [384, 186] width 42 height 10
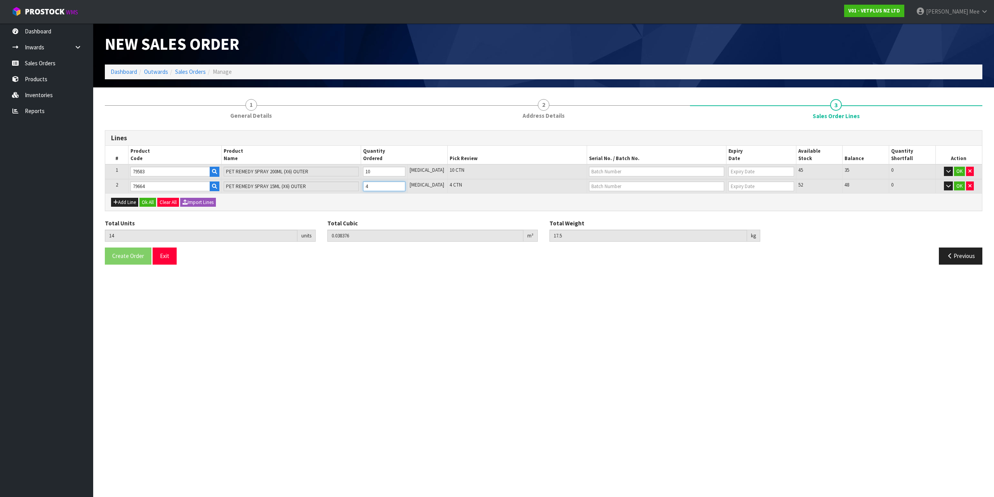
type input "15"
type input "0.03917"
type input "17.75"
type input "5"
click at [405, 184] on input "5" at bounding box center [384, 186] width 42 height 10
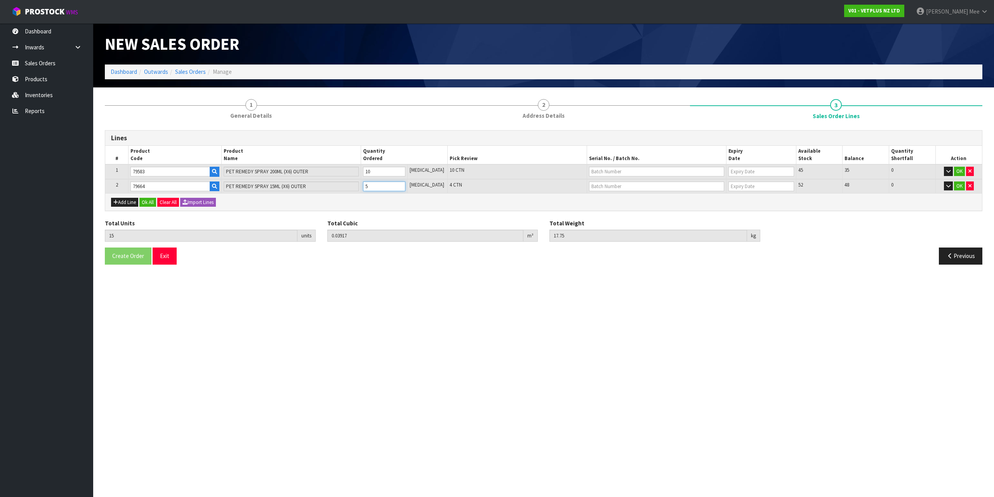
type input "16"
type input "0.039964"
type input "18"
type input "6"
click at [405, 184] on input "6" at bounding box center [384, 186] width 42 height 10
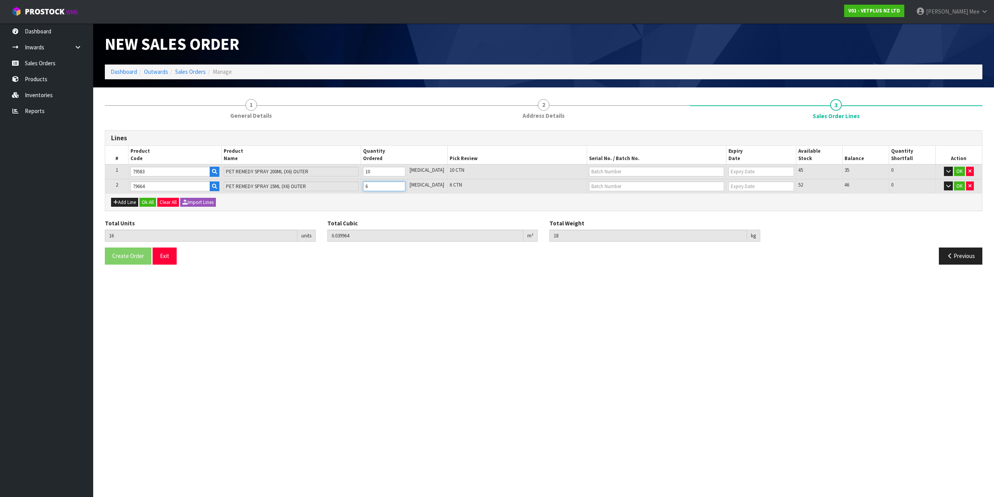
type input "17"
type input "0.040758"
type input "18.25"
type input "7"
click at [405, 184] on input "7" at bounding box center [384, 186] width 42 height 10
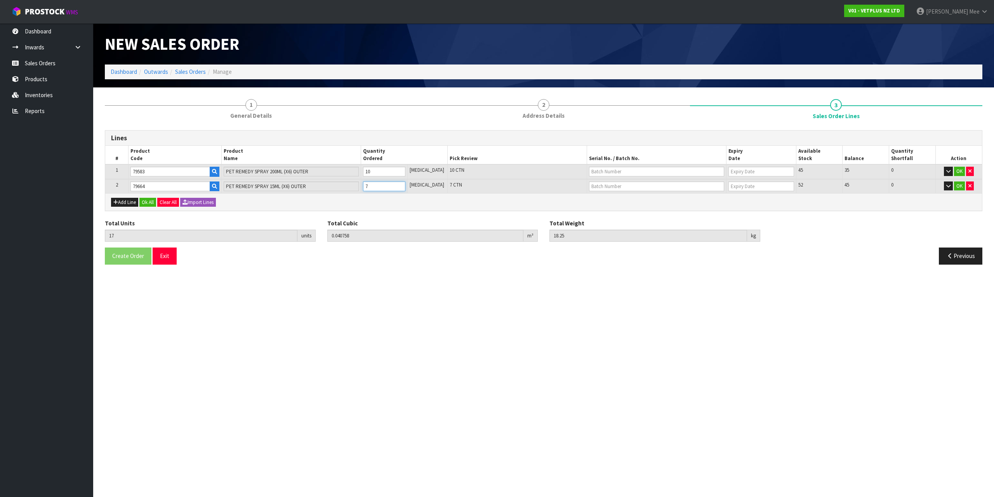
type input "18"
type input "0.041552"
type input "18.5"
type input "8"
click at [405, 184] on input "8" at bounding box center [384, 186] width 42 height 10
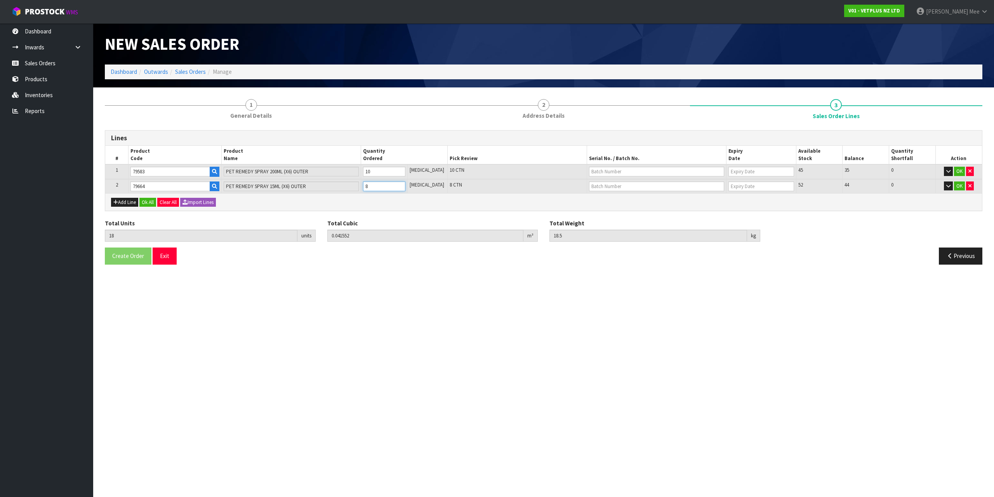
type input "19"
type input "0.042346"
type input "18.75"
type input "9"
click at [405, 184] on input "9" at bounding box center [384, 186] width 42 height 10
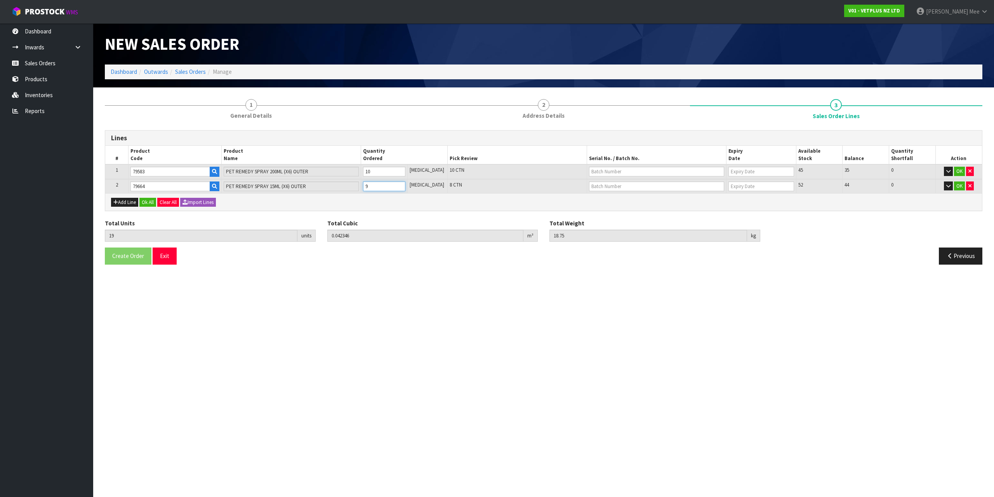
type input "20"
type input "0.04314"
type input "19"
type input "10"
click at [405, 184] on input "10" at bounding box center [384, 186] width 42 height 10
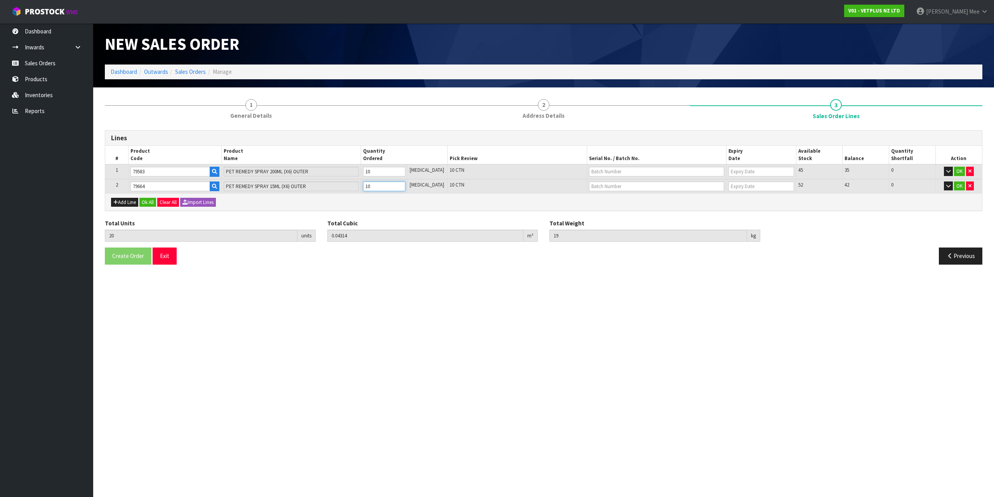
type input "21"
type input "0.043934"
type input "19.25"
type input "11"
click at [405, 184] on input "11" at bounding box center [384, 186] width 42 height 10
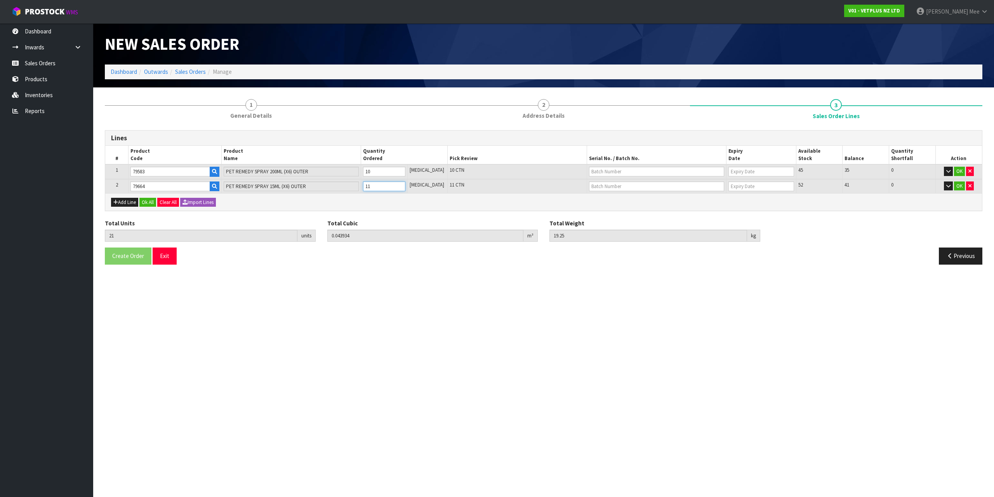
type input "22"
type input "0.044728"
type input "19.5"
type input "12"
click at [405, 184] on input "12" at bounding box center [384, 186] width 42 height 10
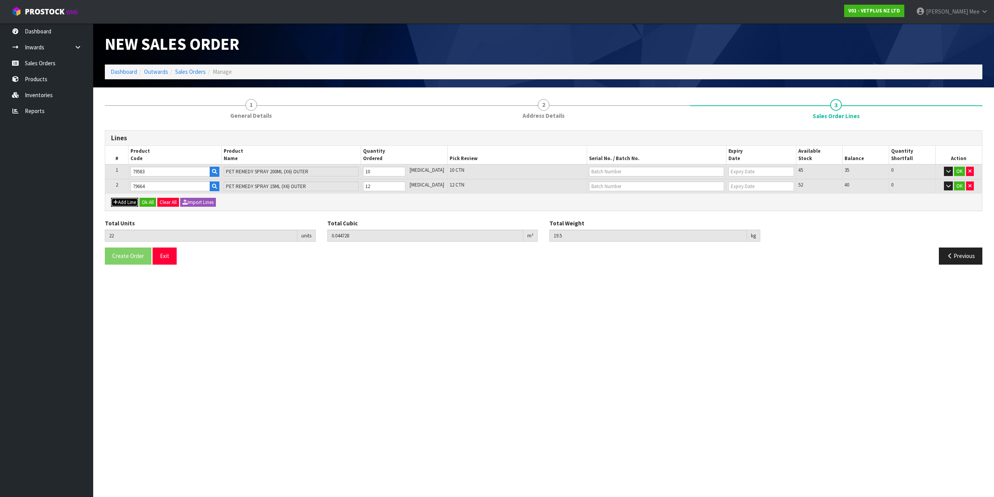
click at [115, 204] on icon "button" at bounding box center [115, 202] width 5 height 5
type input "0"
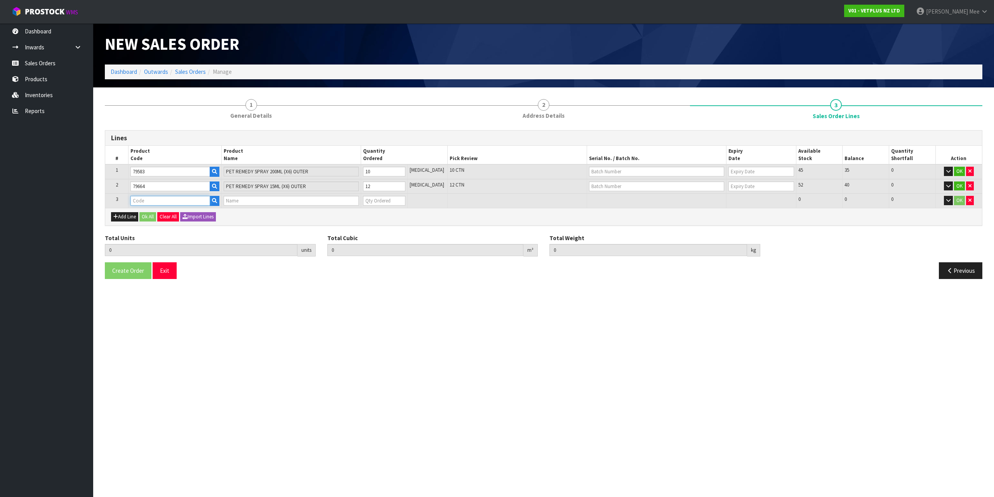
click at [151, 200] on input "text" at bounding box center [169, 201] width 79 height 10
click at [396, 199] on input "0" at bounding box center [384, 201] width 42 height 10
click at [405, 198] on input "1" at bounding box center [384, 201] width 42 height 10
click at [405, 198] on input "2" at bounding box center [384, 201] width 42 height 10
click at [405, 198] on input "3" at bounding box center [384, 201] width 42 height 10
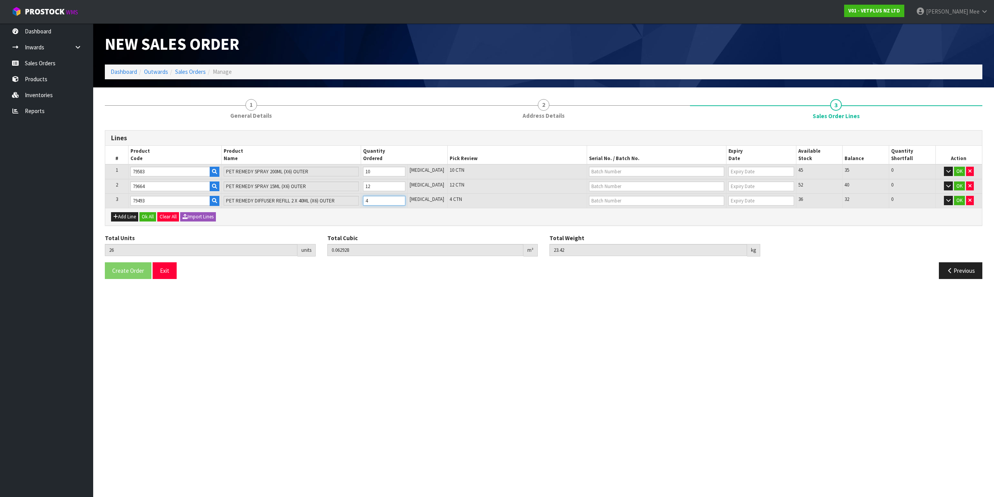
click at [405, 198] on input "4" at bounding box center [384, 201] width 42 height 10
click at [405, 198] on input "5" at bounding box center [384, 201] width 42 height 10
click at [405, 198] on input "6" at bounding box center [384, 201] width 42 height 10
click at [120, 218] on button "Add Line" at bounding box center [124, 216] width 27 height 9
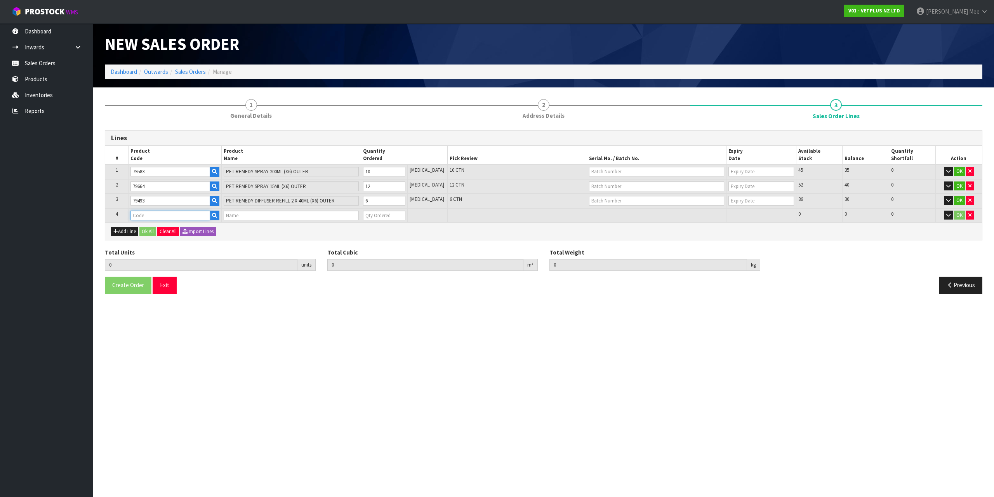
click at [139, 215] on input "text" at bounding box center [169, 215] width 79 height 10
click at [405, 213] on input "1" at bounding box center [384, 215] width 42 height 10
click at [405, 213] on input "2" at bounding box center [384, 215] width 42 height 10
click at [405, 213] on input "3" at bounding box center [384, 215] width 42 height 10
click at [405, 213] on input "4" at bounding box center [384, 215] width 42 height 10
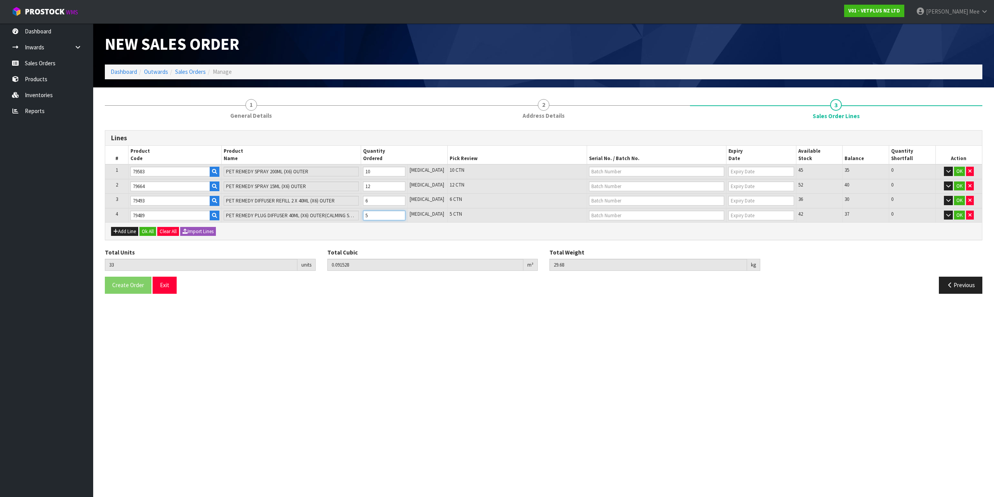
click at [405, 213] on input "5" at bounding box center [384, 215] width 42 height 10
click at [405, 213] on input "6" at bounding box center [384, 215] width 42 height 10
click at [152, 234] on button "Ok All" at bounding box center [147, 231] width 17 height 9
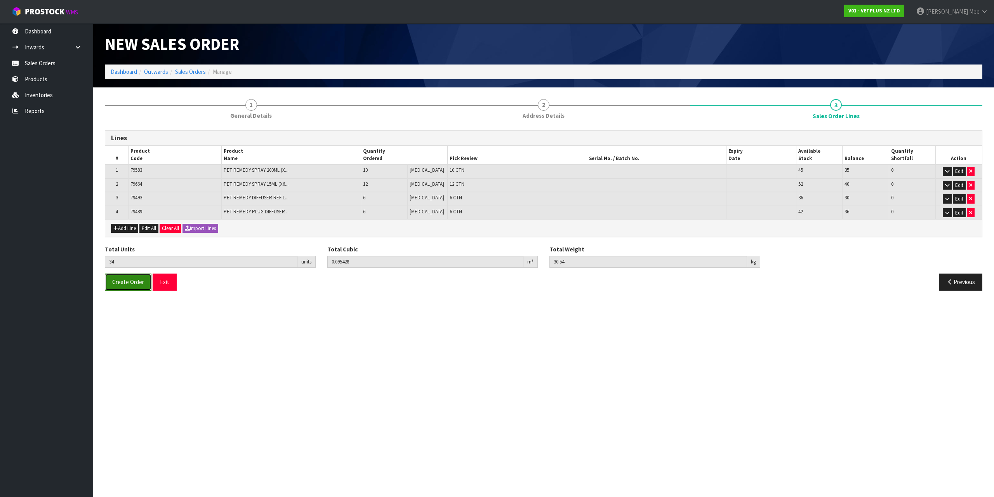
click at [135, 288] on button "Create Order" at bounding box center [128, 281] width 47 height 17
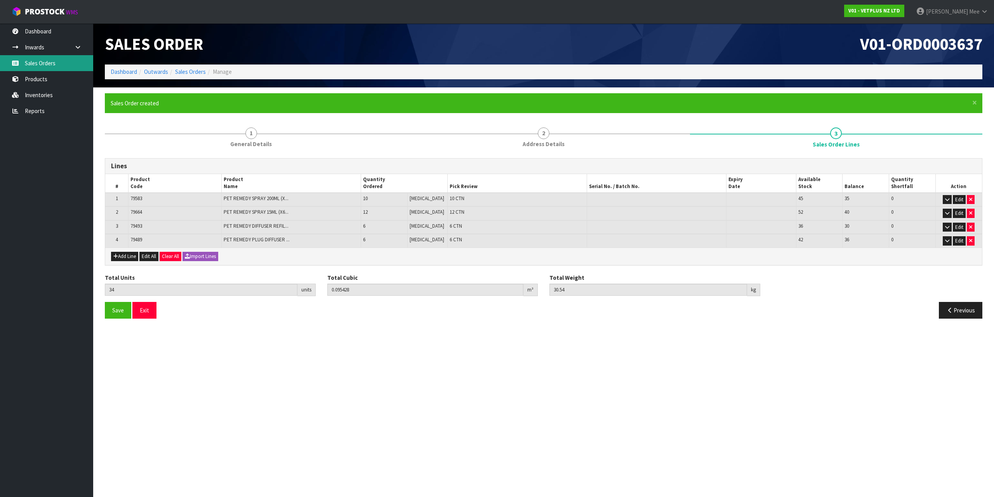
click at [20, 62] on link "Sales Orders" at bounding box center [46, 63] width 93 height 16
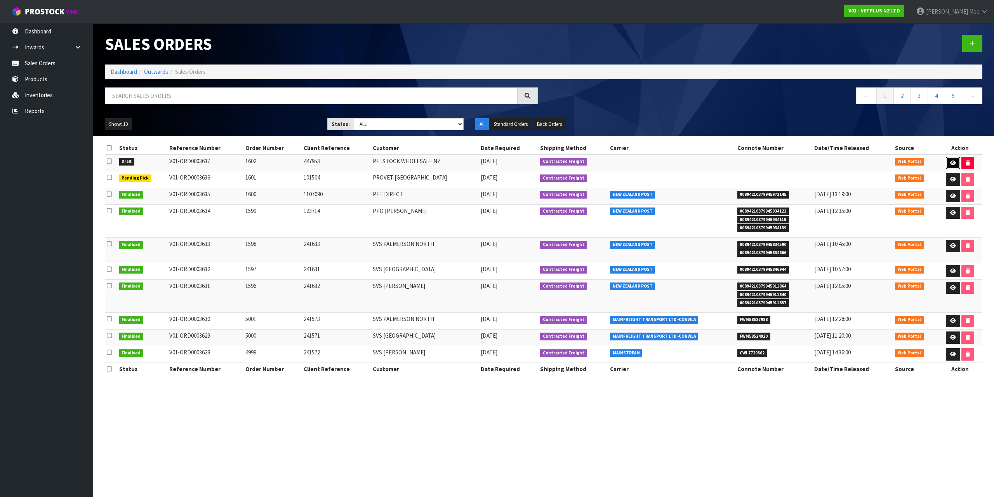
click at [950, 161] on icon at bounding box center [953, 162] width 6 height 5
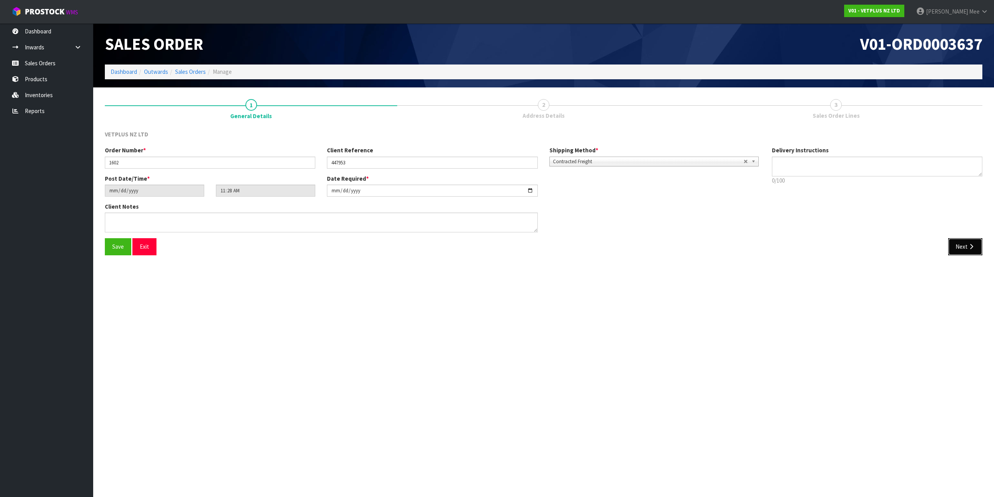
click at [970, 248] on icon "button" at bounding box center [971, 246] width 7 height 6
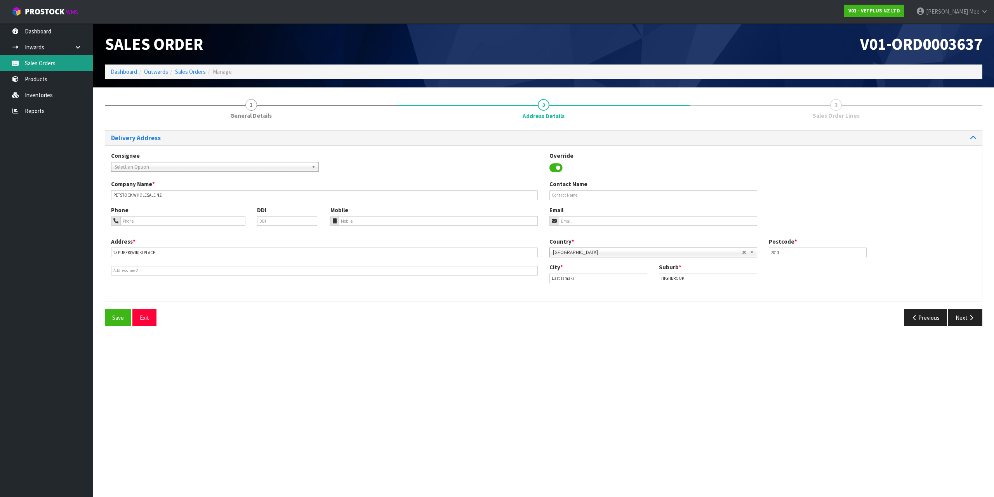
click at [38, 59] on link "Sales Orders" at bounding box center [46, 63] width 93 height 16
